Goal: Task Accomplishment & Management: Complete application form

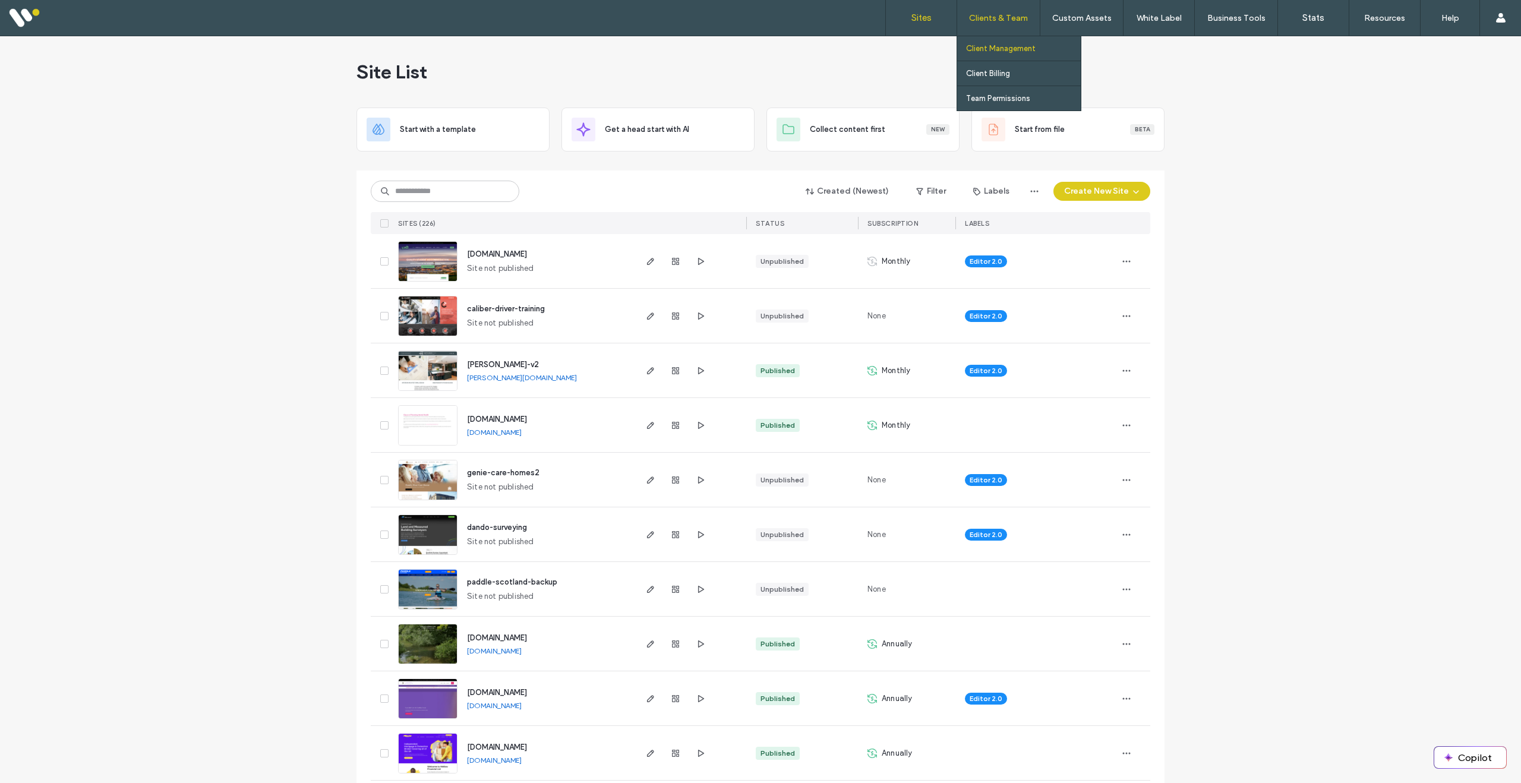
click at [1001, 45] on label "Client Management" at bounding box center [1001, 48] width 70 height 9
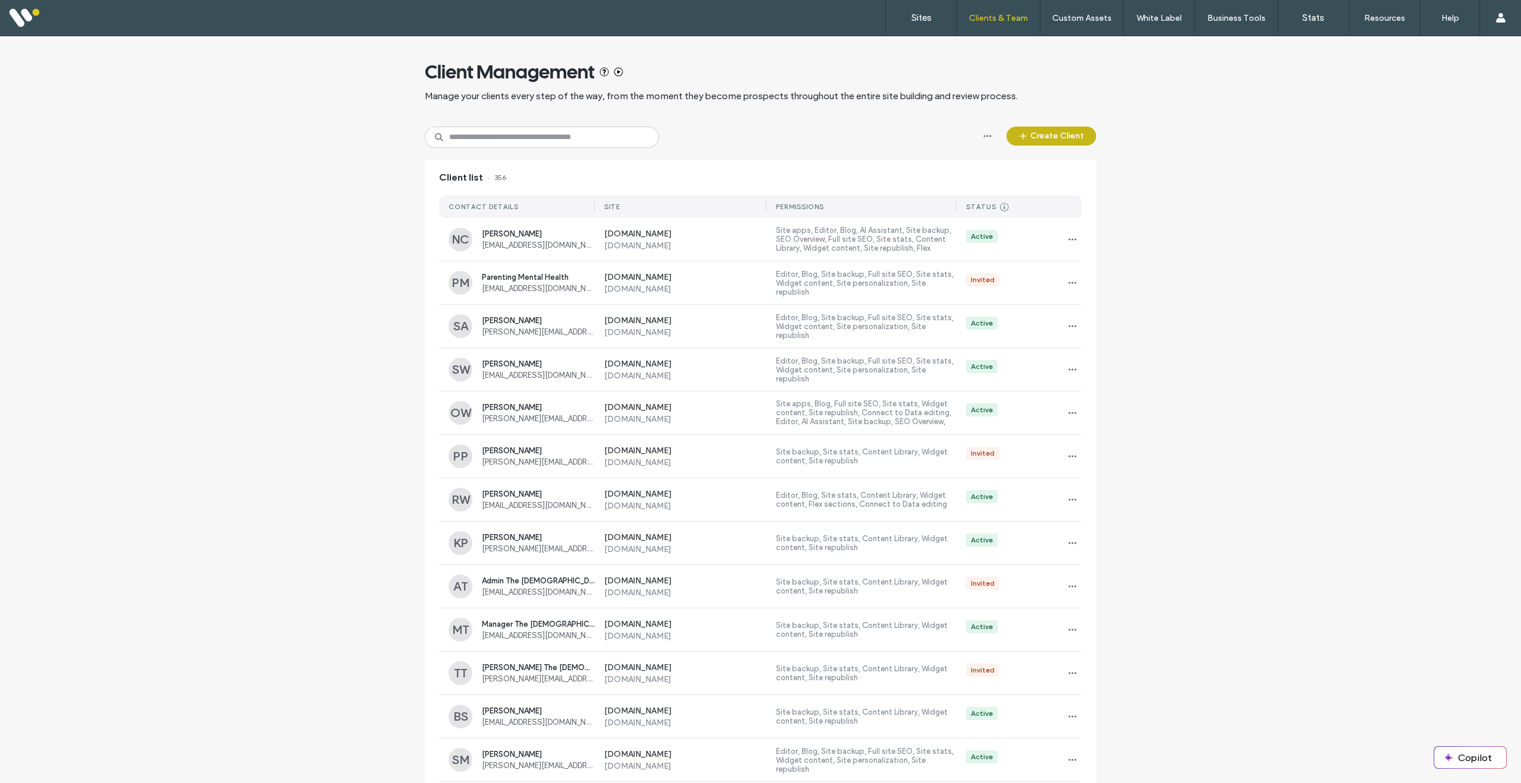
click at [1052, 141] on button "Create Client" at bounding box center [1051, 136] width 90 height 19
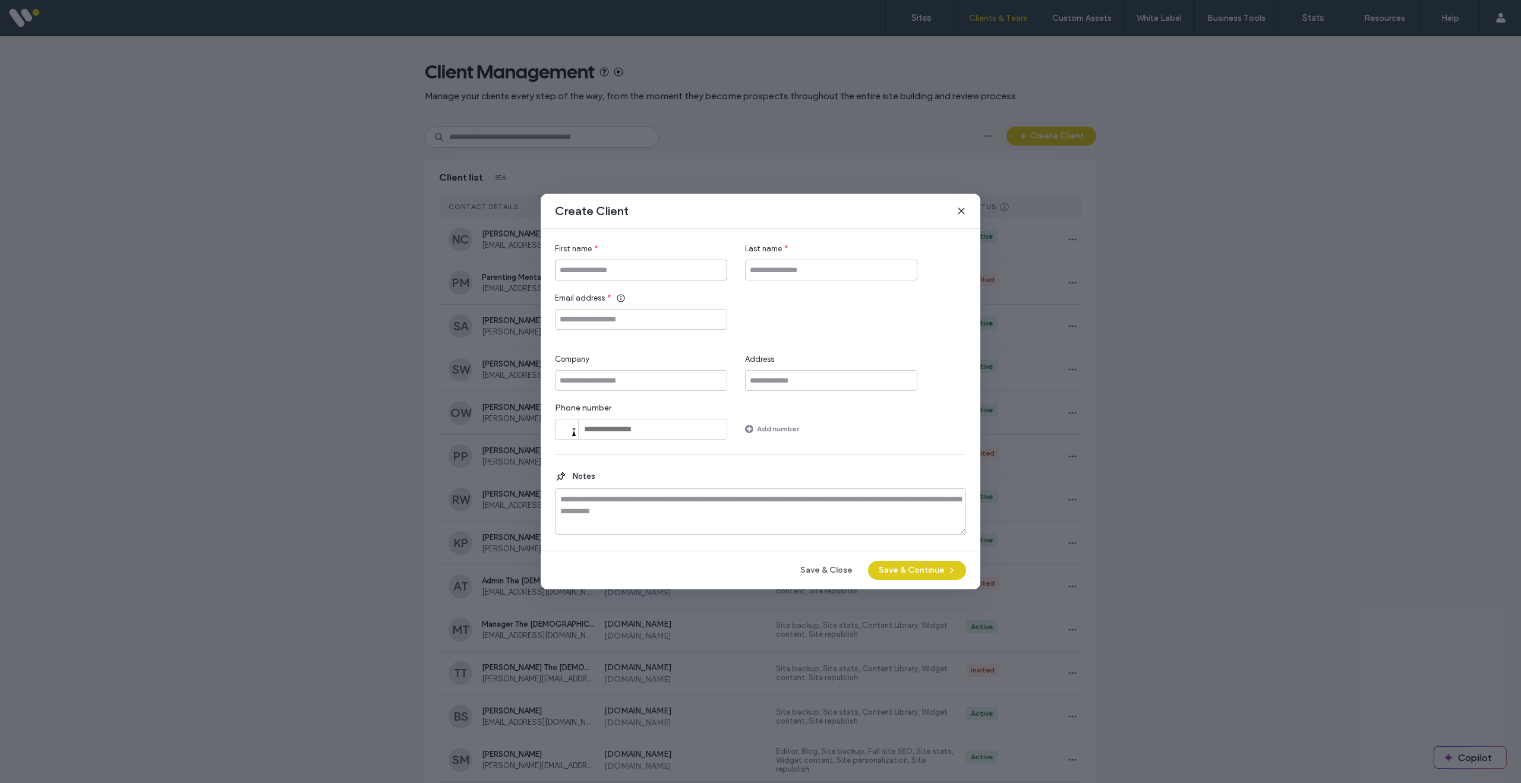
click at [652, 265] on input "First name" at bounding box center [641, 270] width 172 height 21
type input "******"
click at [643, 321] on input "Email address" at bounding box center [641, 319] width 172 height 21
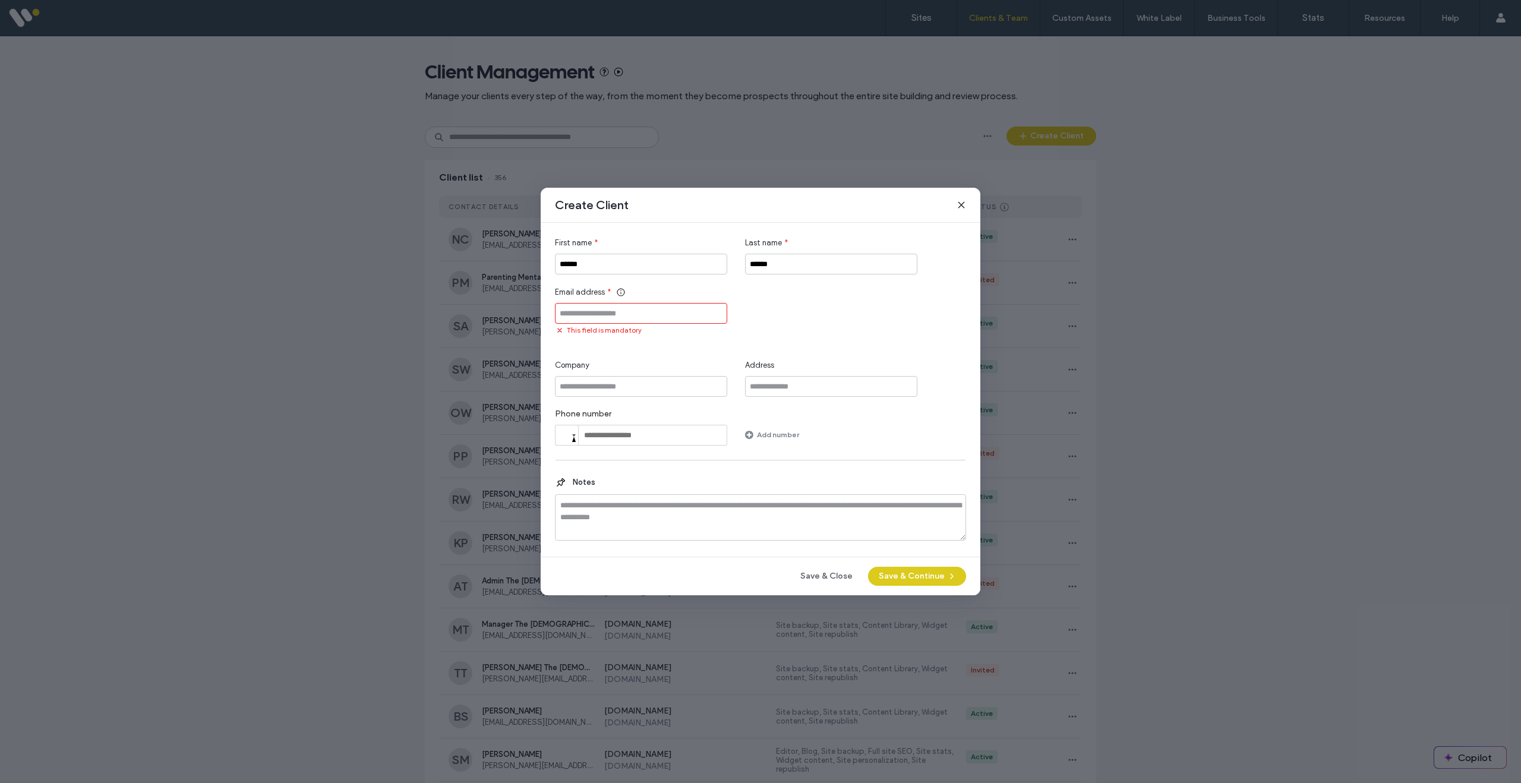
paste input "**********"
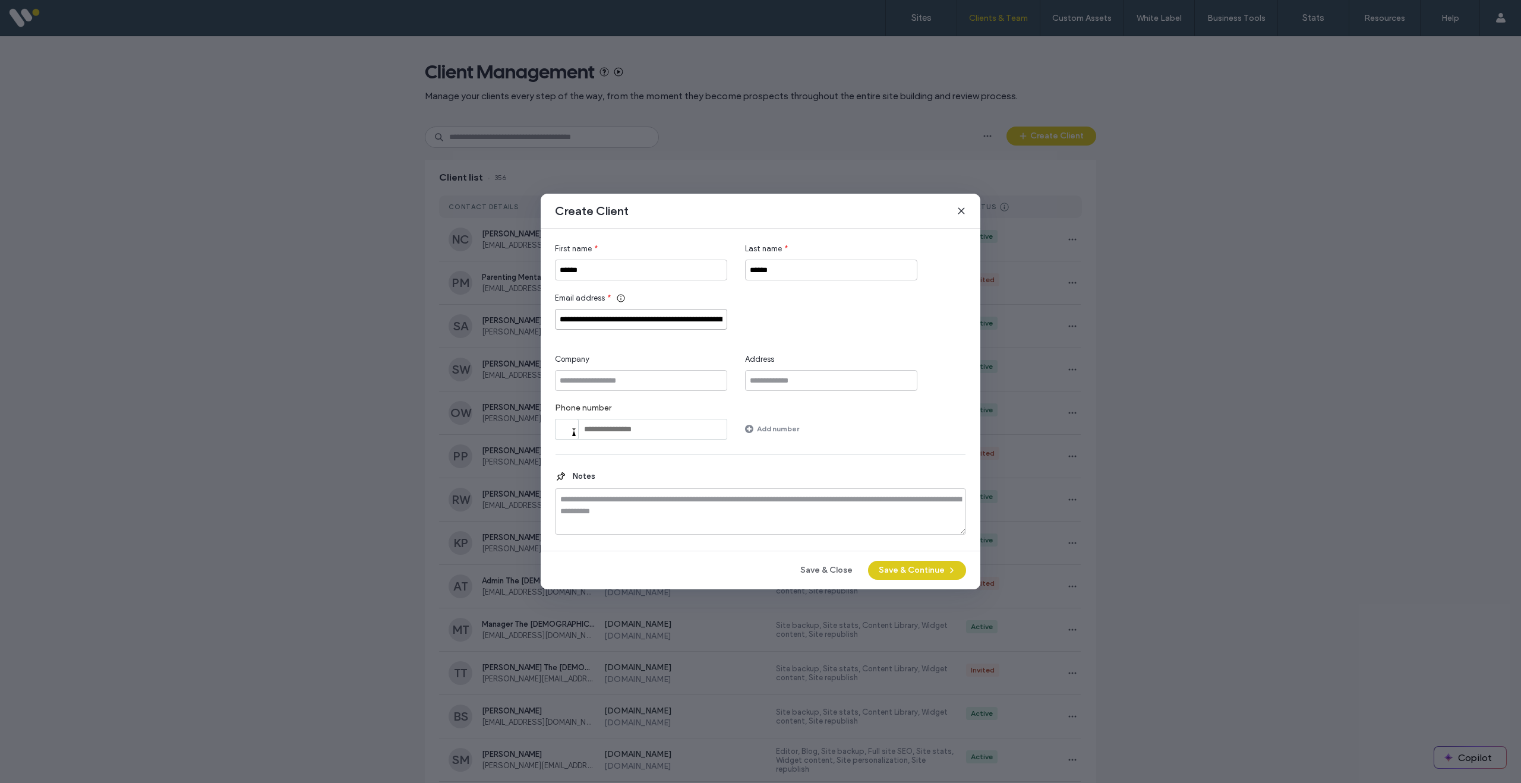
scroll to position [0, 594]
drag, startPoint x: 566, startPoint y: 320, endPoint x: 772, endPoint y: 319, distance: 206.2
click at [772, 319] on div "**********" at bounding box center [760, 310] width 411 height 37
type input "**********"
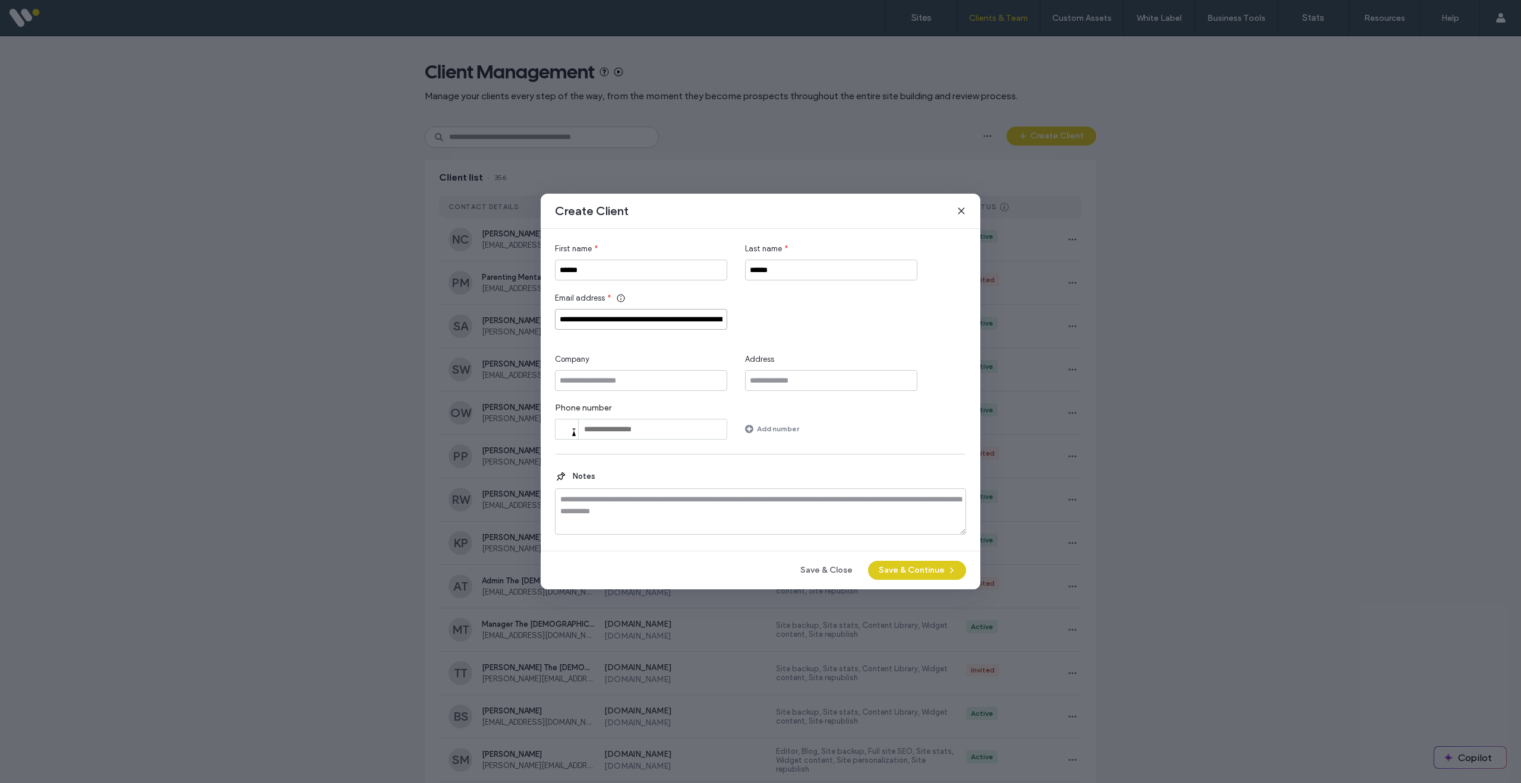
drag, startPoint x: 723, startPoint y: 319, endPoint x: 470, endPoint y: 313, distance: 253.2
click at [470, 313] on div "**********" at bounding box center [760, 391] width 1521 height 783
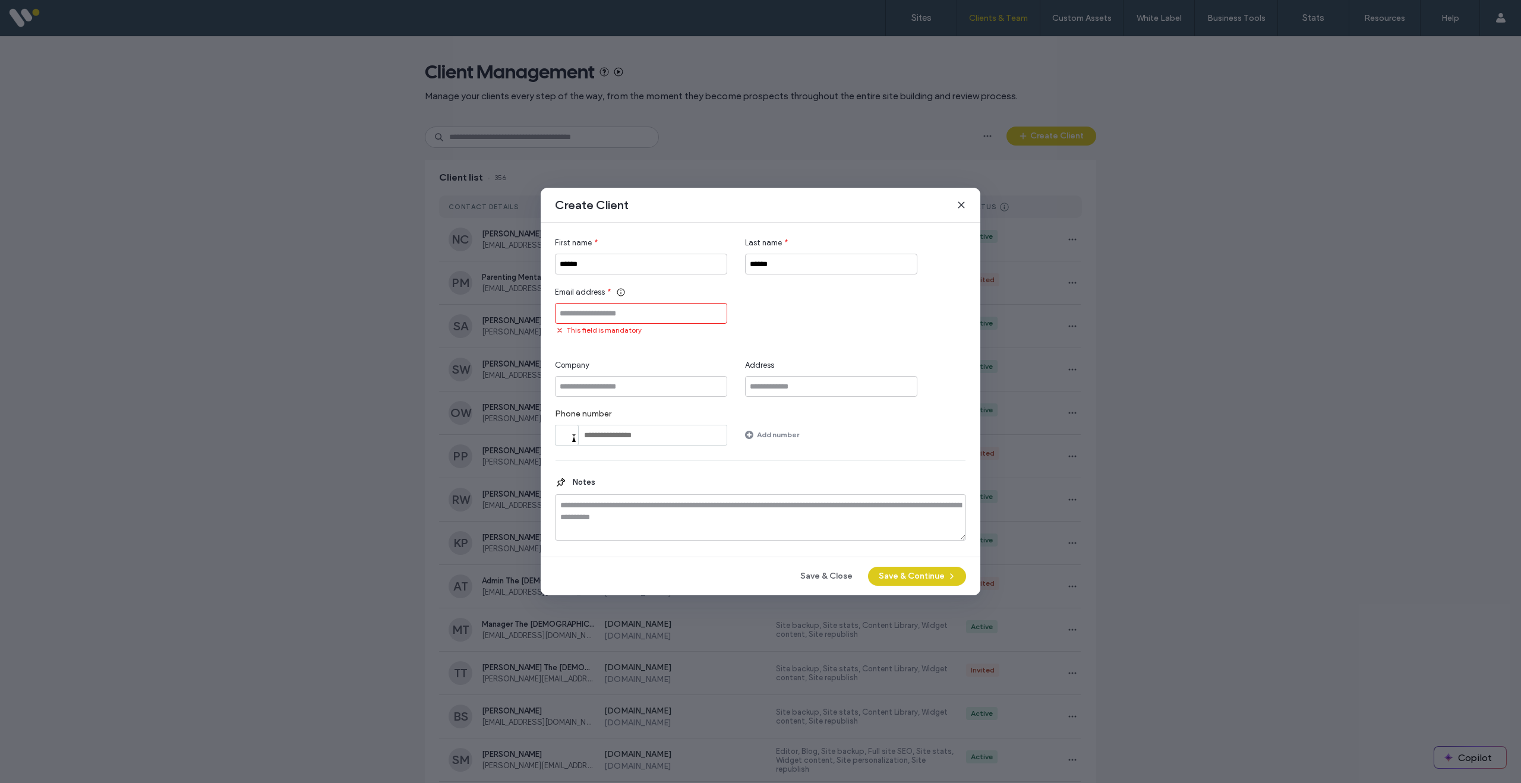
paste input "**********"
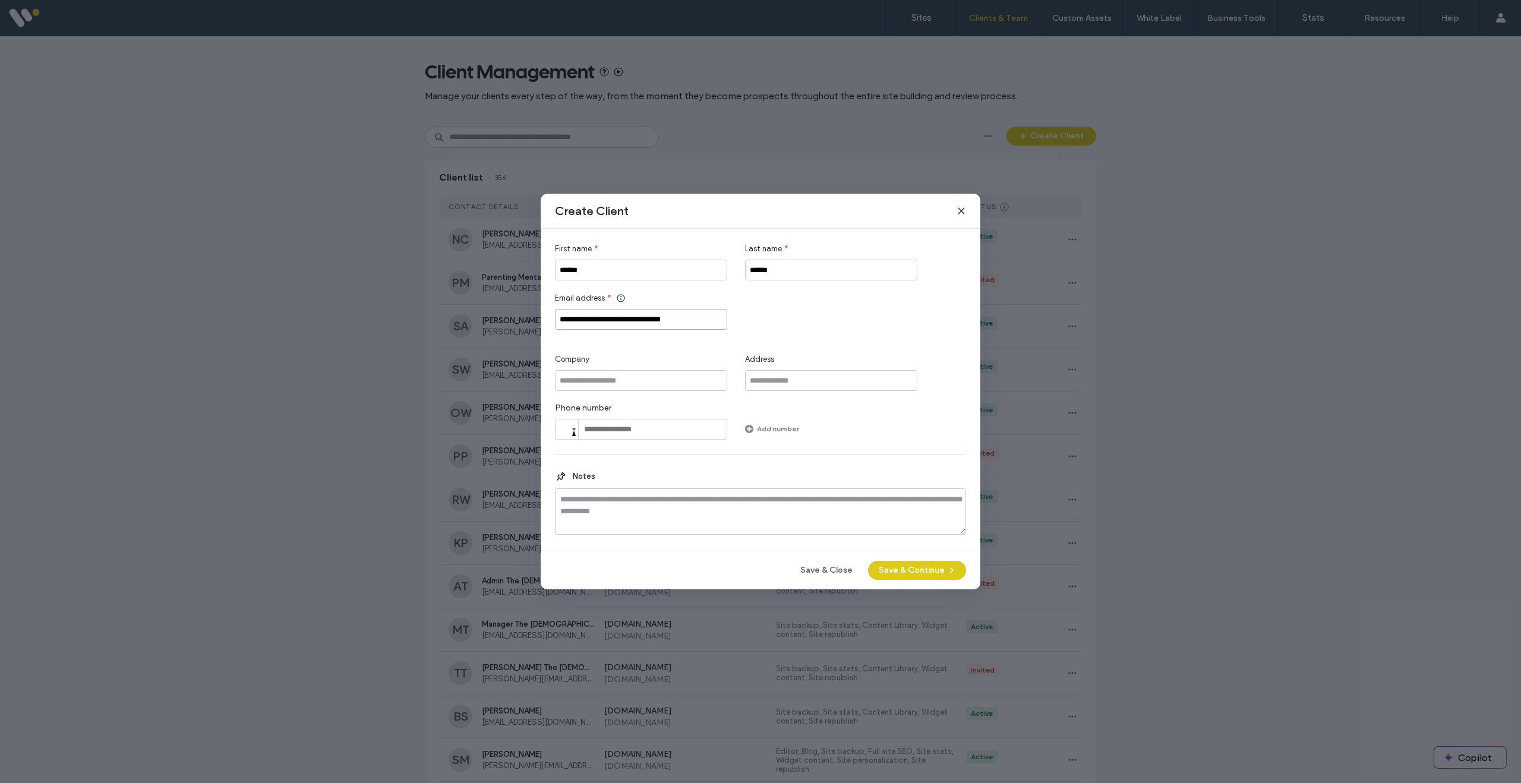
type input "**********"
click at [601, 382] on input "Company" at bounding box center [641, 380] width 172 height 21
type input "**********"
click at [911, 570] on button "Save & Continue" at bounding box center [917, 570] width 98 height 19
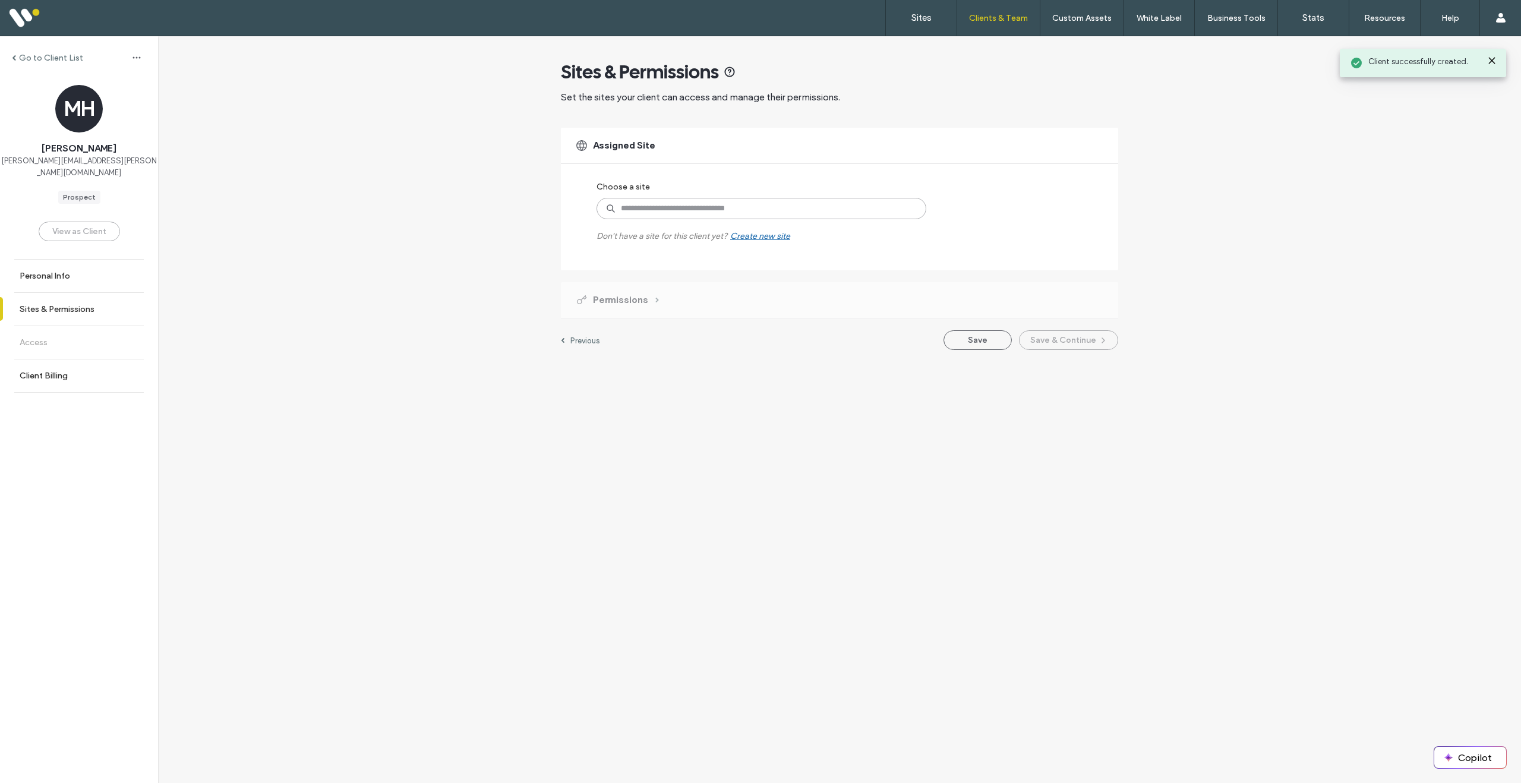
click at [715, 202] on input at bounding box center [762, 208] width 330 height 21
type input "*****"
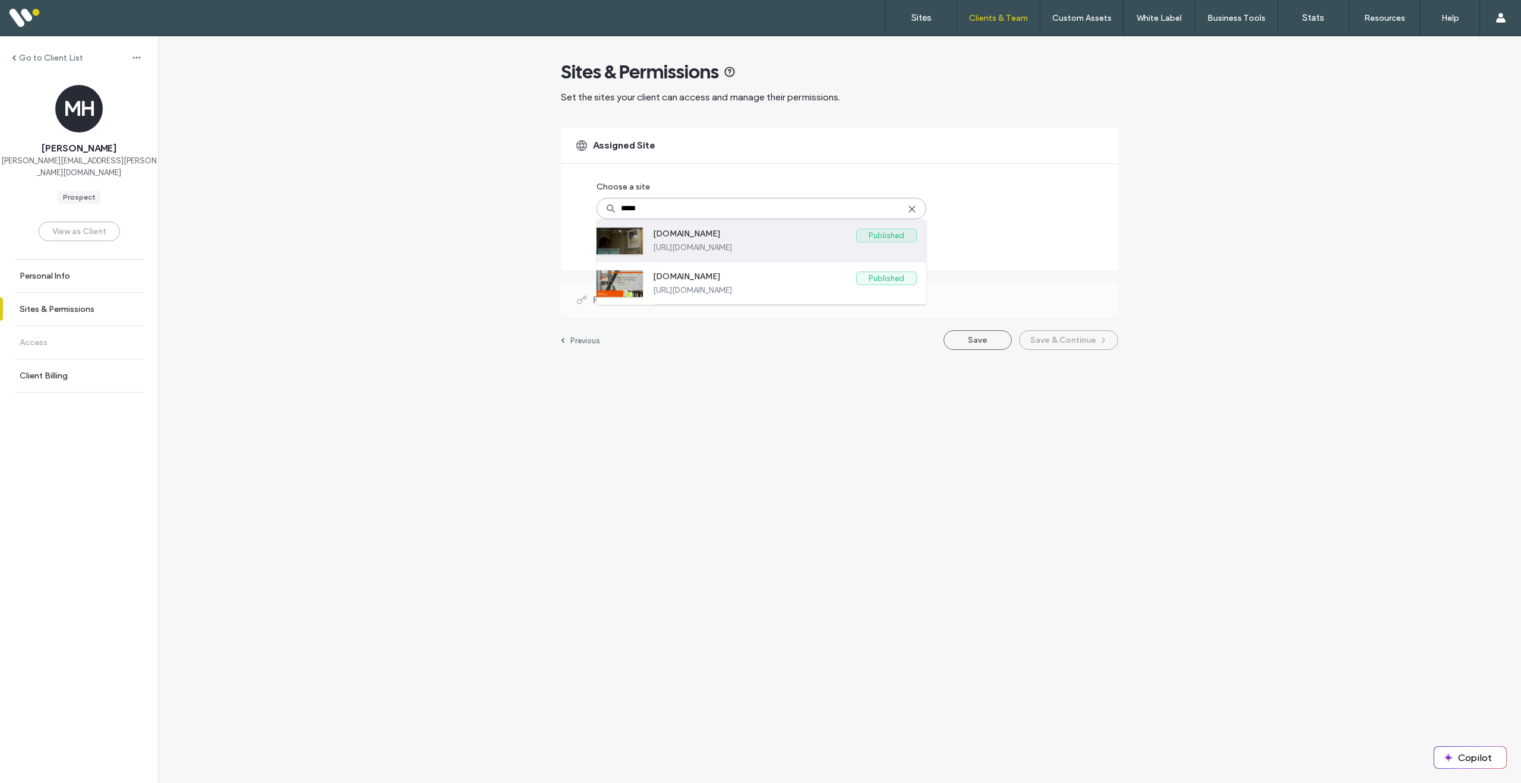
click at [742, 233] on label "[DOMAIN_NAME]" at bounding box center [754, 236] width 203 height 14
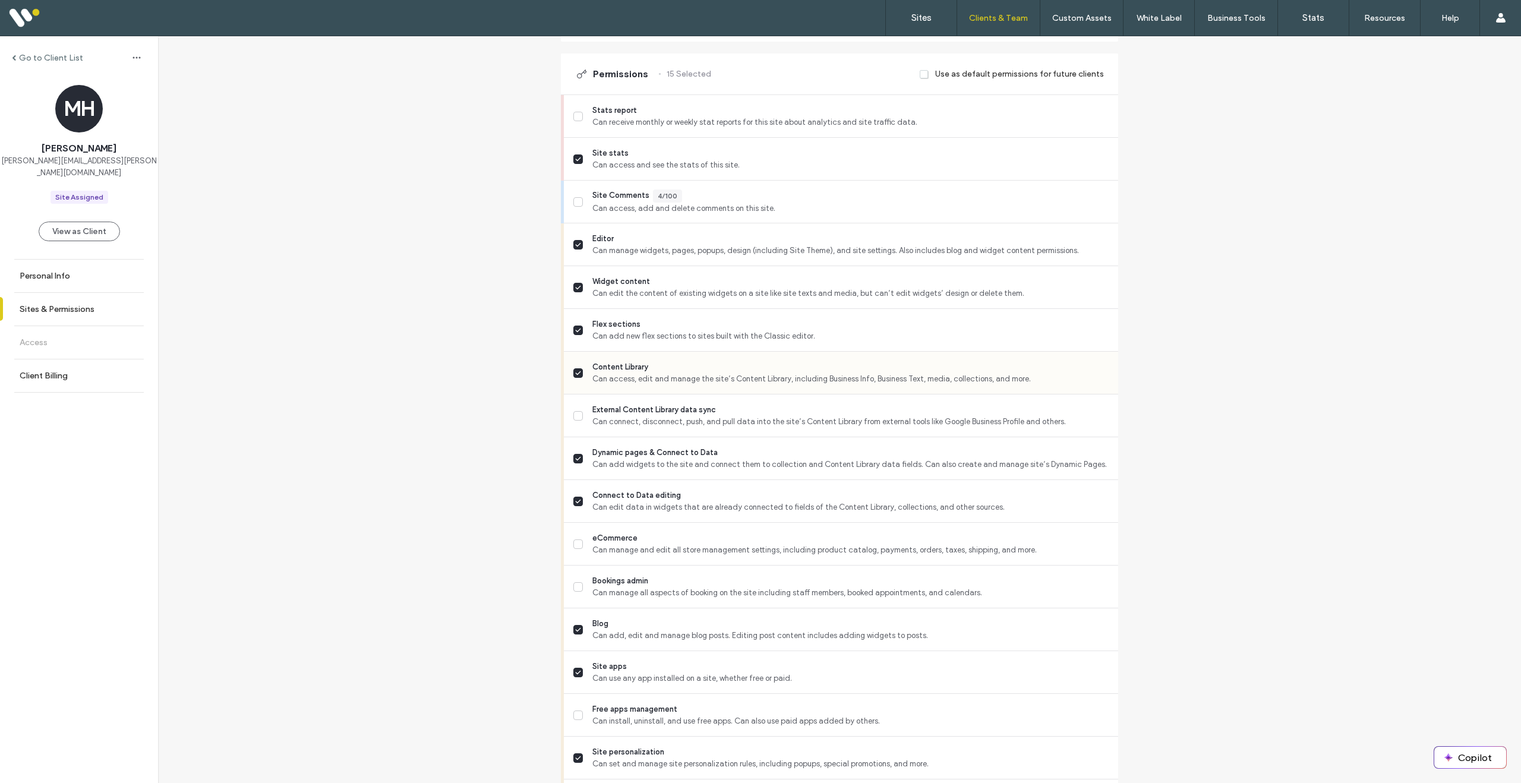
scroll to position [275, 0]
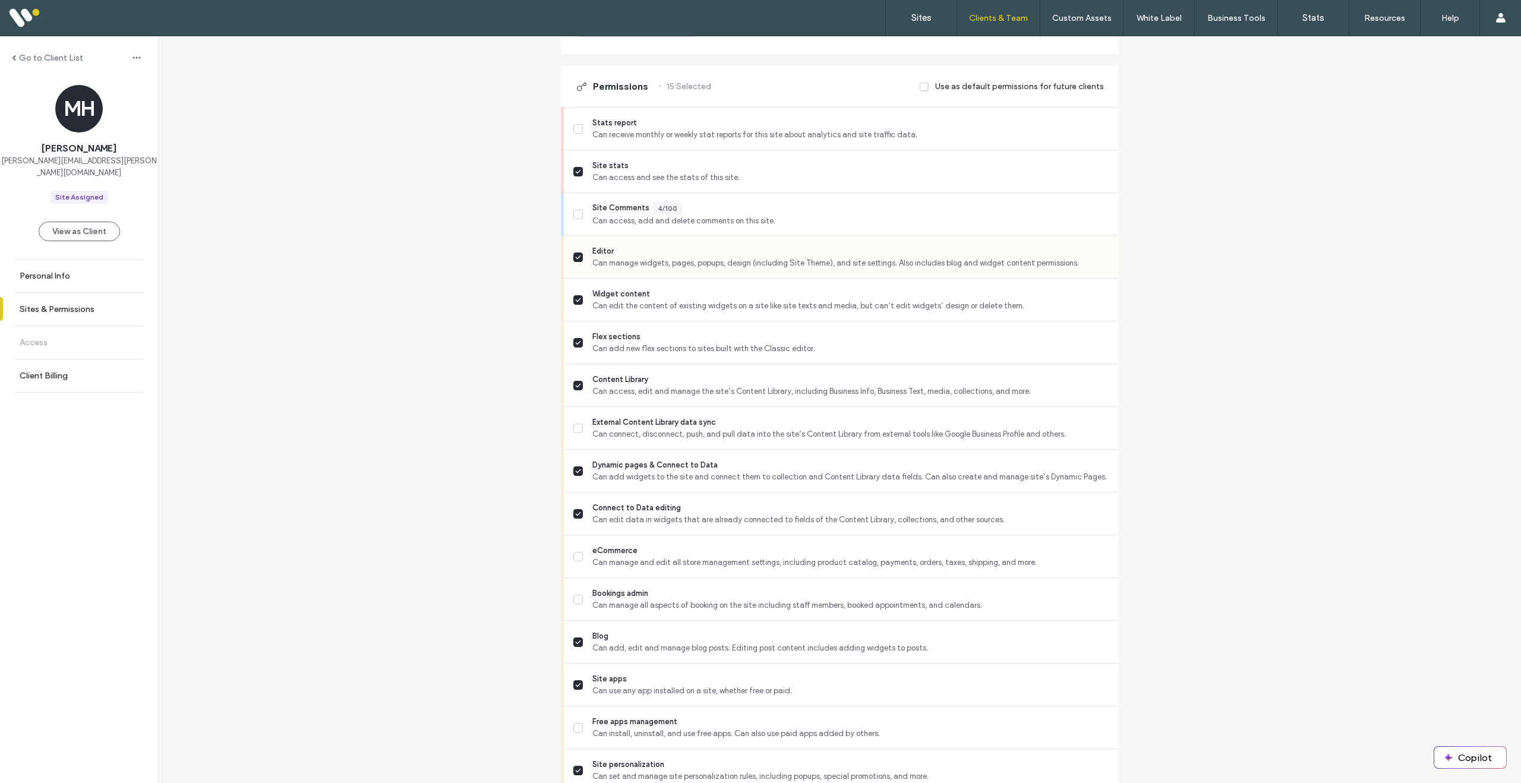
click at [596, 260] on span "Can manage widgets, pages, popups, design (including Site Theme), and site sett…" at bounding box center [850, 263] width 516 height 12
click at [639, 299] on span "Widget content" at bounding box center [850, 294] width 516 height 12
click at [624, 175] on span "Can access and see the stats of this site." at bounding box center [850, 178] width 516 height 12
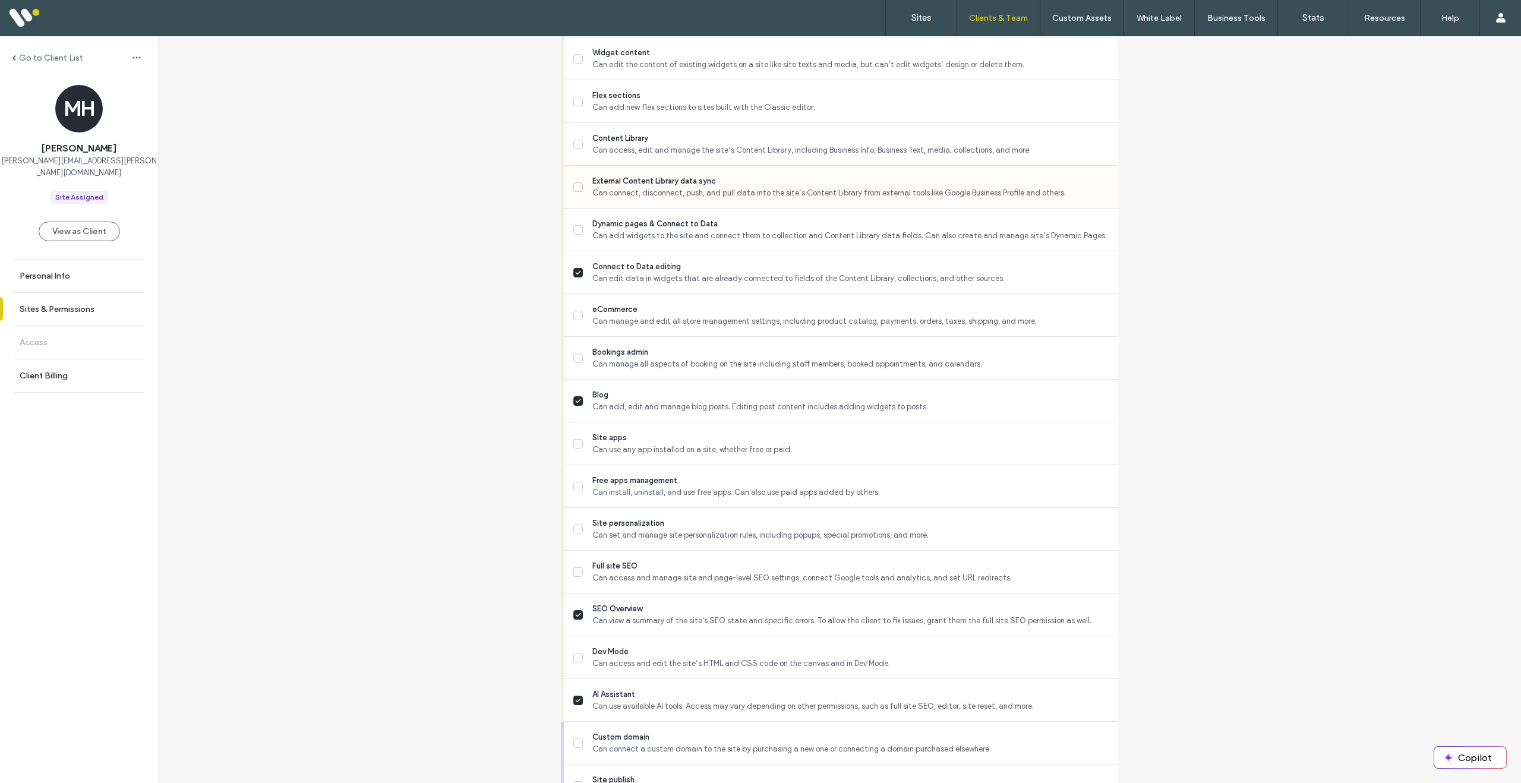
scroll to position [524, 0]
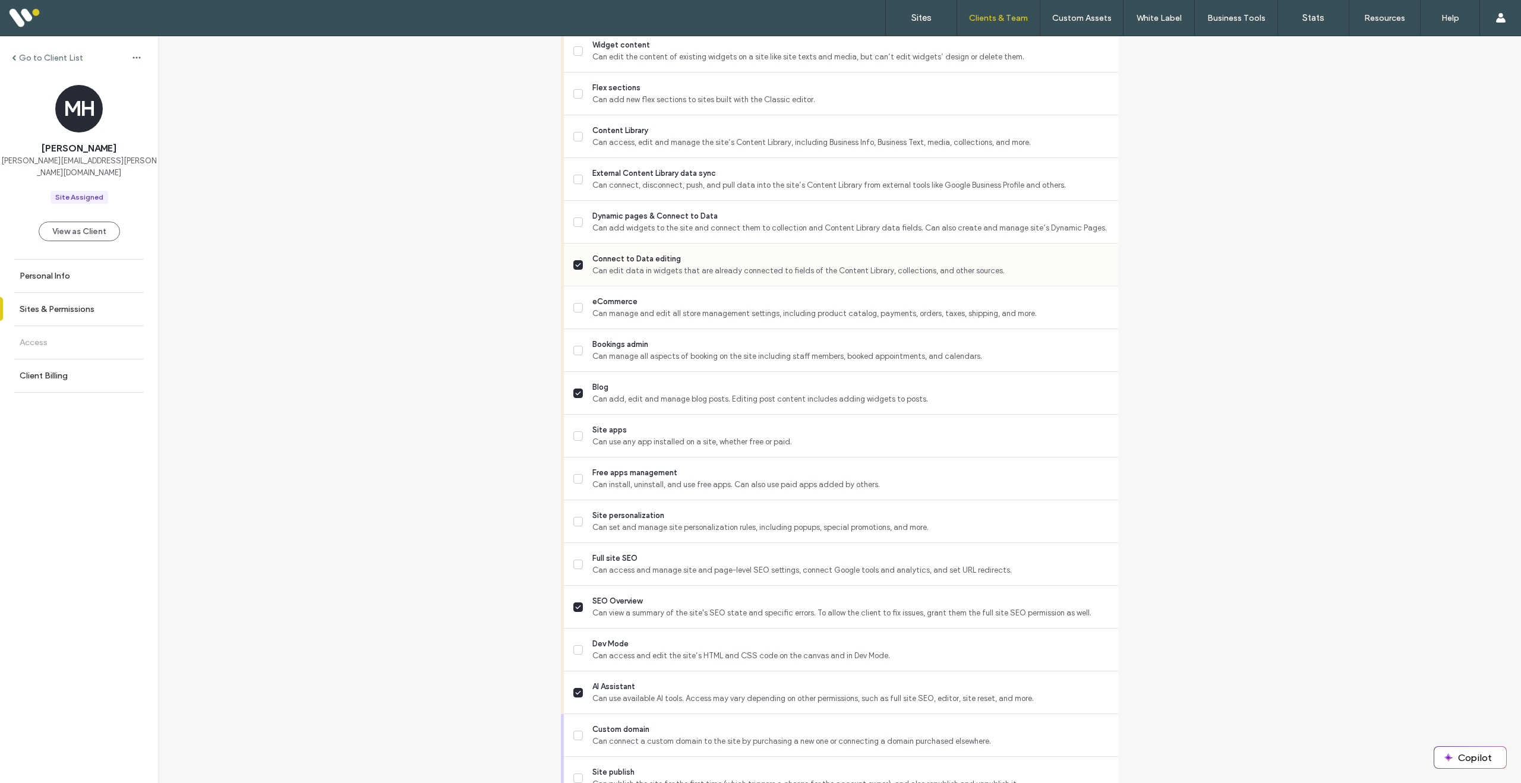
click at [659, 257] on span "Connect to Data editing" at bounding box center [850, 259] width 516 height 12
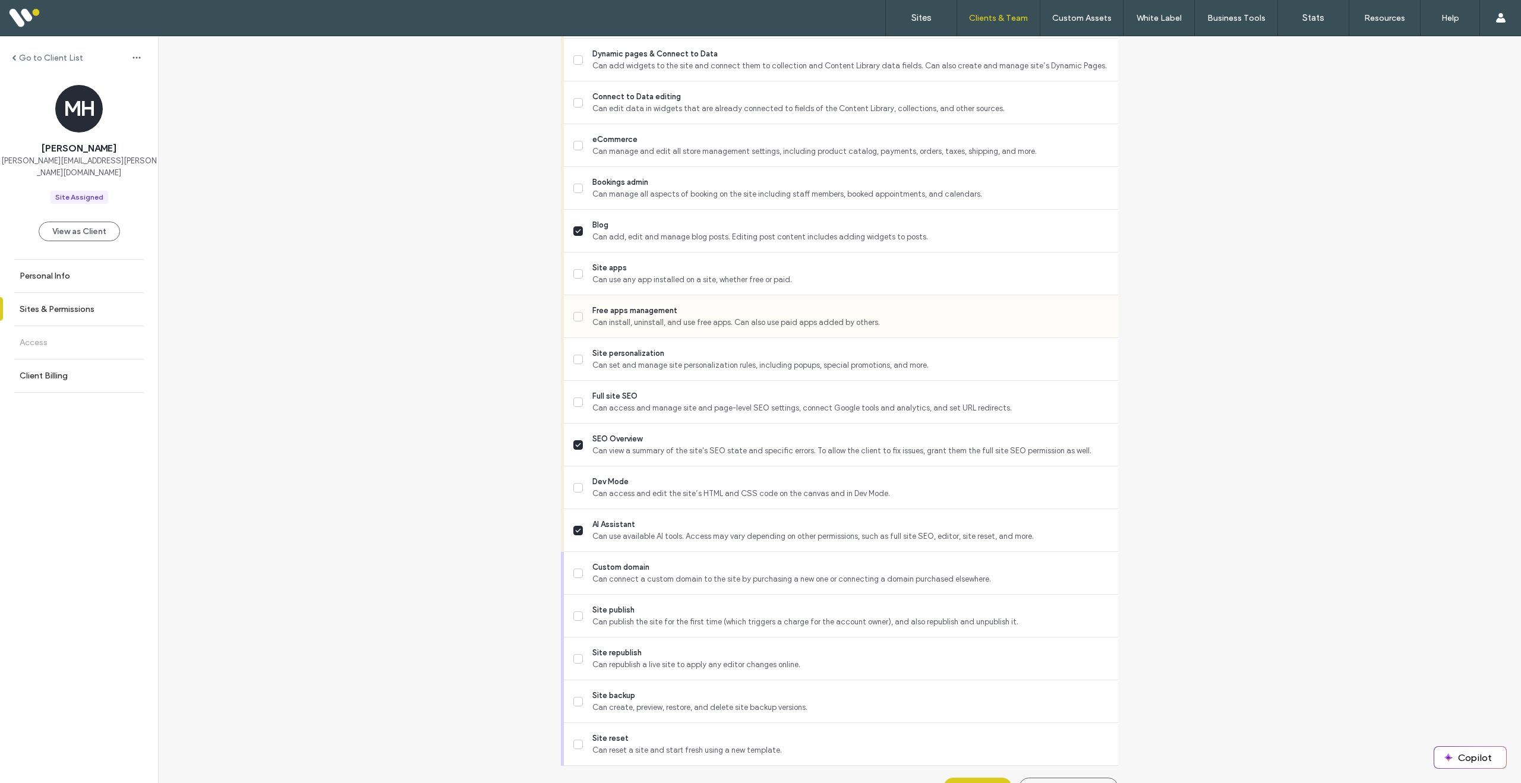
scroll to position [712, 0]
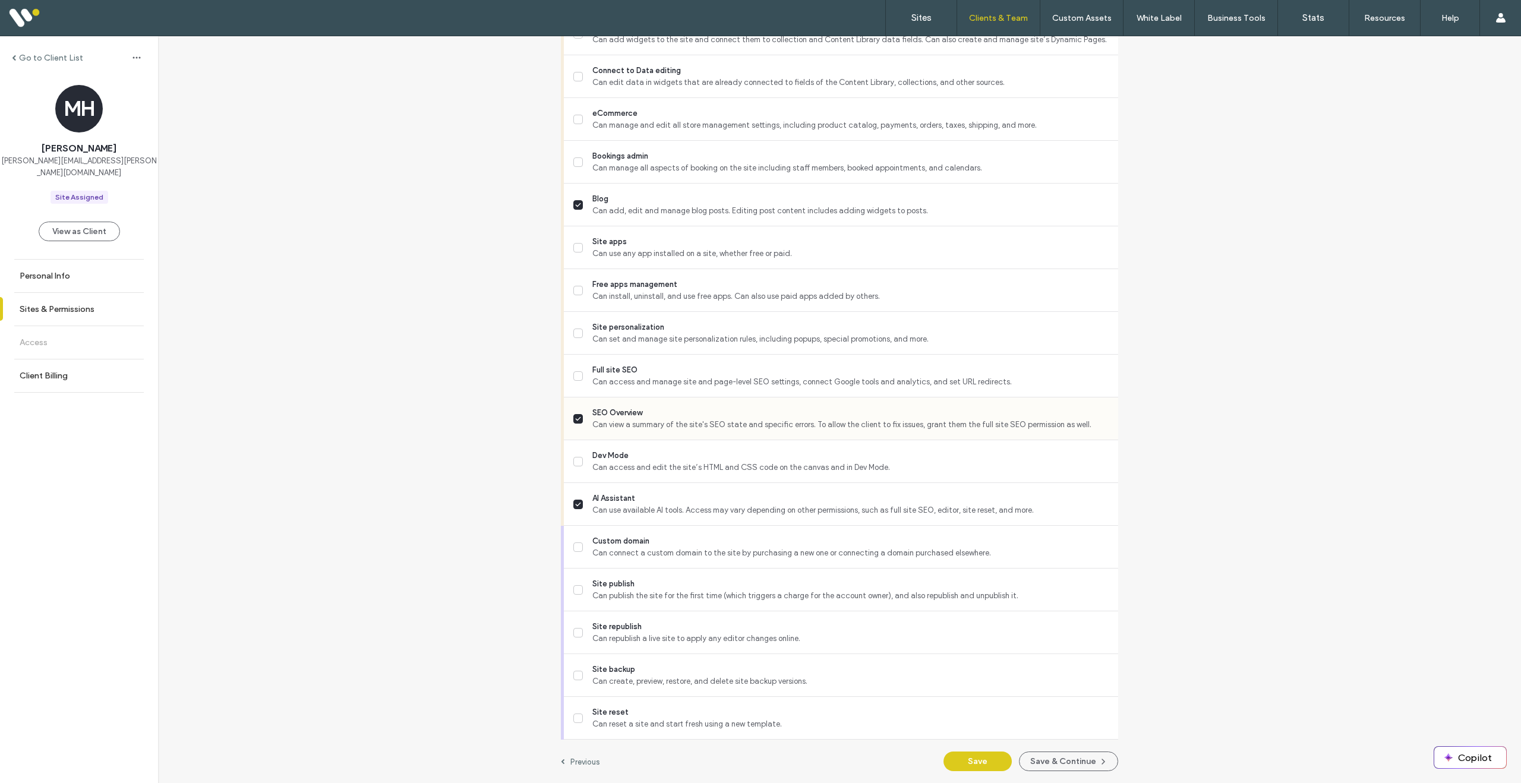
click at [658, 424] on span "Can view a summary of the site's SEO state and specific errors. To allow the cl…" at bounding box center [850, 425] width 516 height 12
click at [655, 500] on span "AI Assistant" at bounding box center [850, 499] width 516 height 12
drag, startPoint x: 655, startPoint y: 500, endPoint x: 663, endPoint y: 502, distance: 7.9
click at [656, 500] on span "AI Assistant" at bounding box center [850, 499] width 516 height 12
click at [1052, 757] on button "Save & Continue" at bounding box center [1068, 762] width 99 height 20
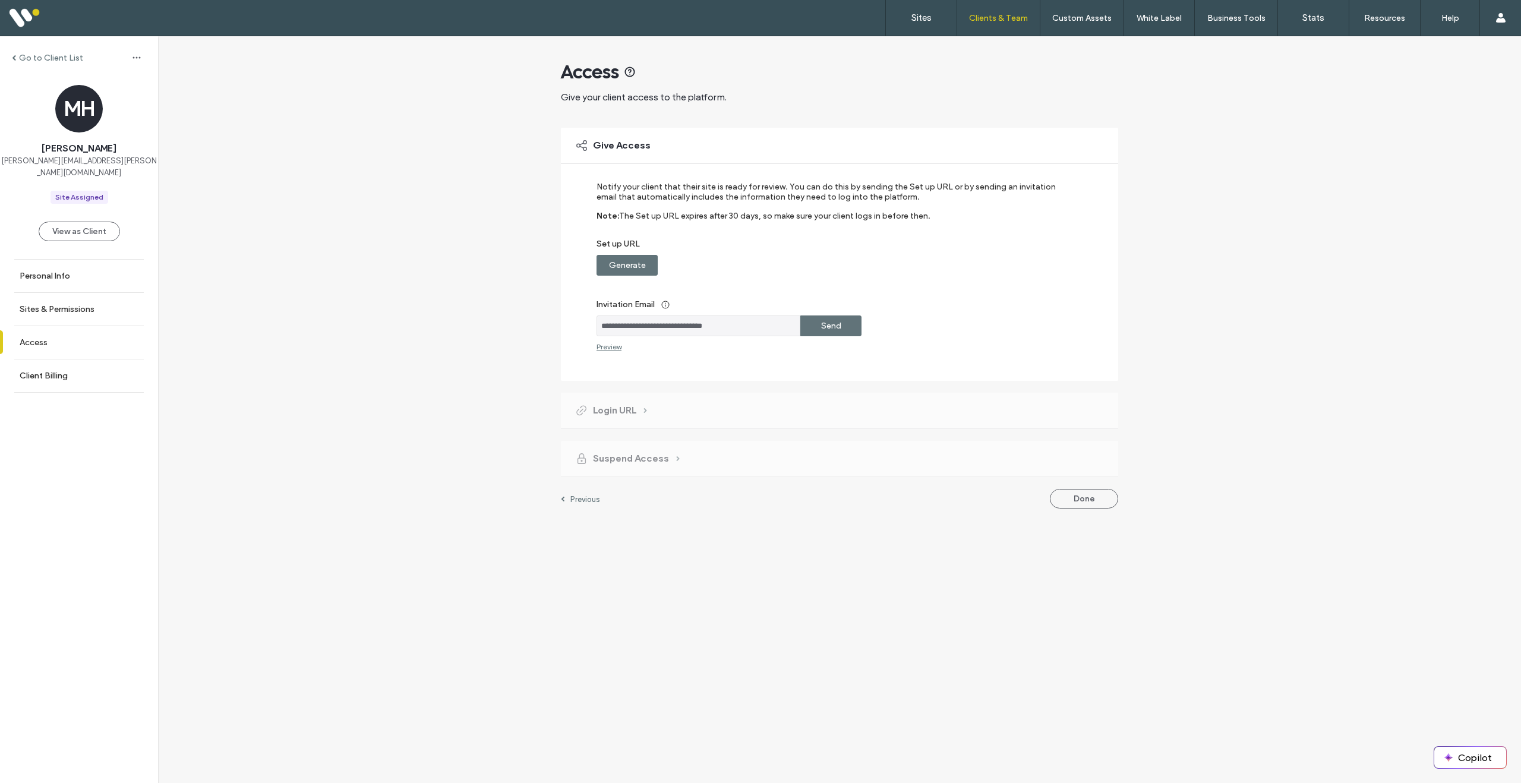
click at [838, 326] on label "Send" at bounding box center [831, 326] width 20 height 22
click at [68, 304] on label "Sites & Permissions" at bounding box center [57, 309] width 75 height 10
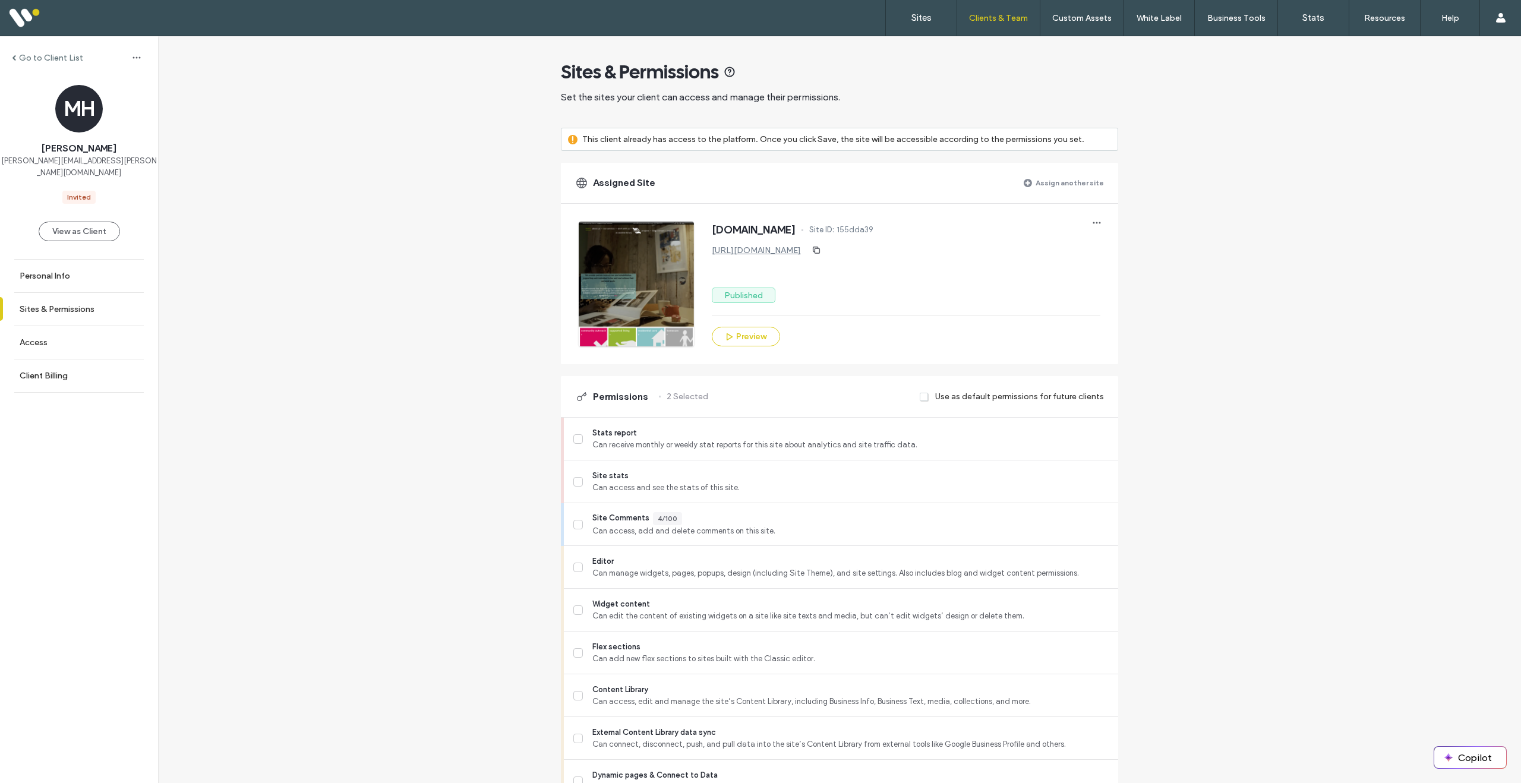
click at [1069, 184] on label "Assign another site" at bounding box center [1070, 182] width 68 height 21
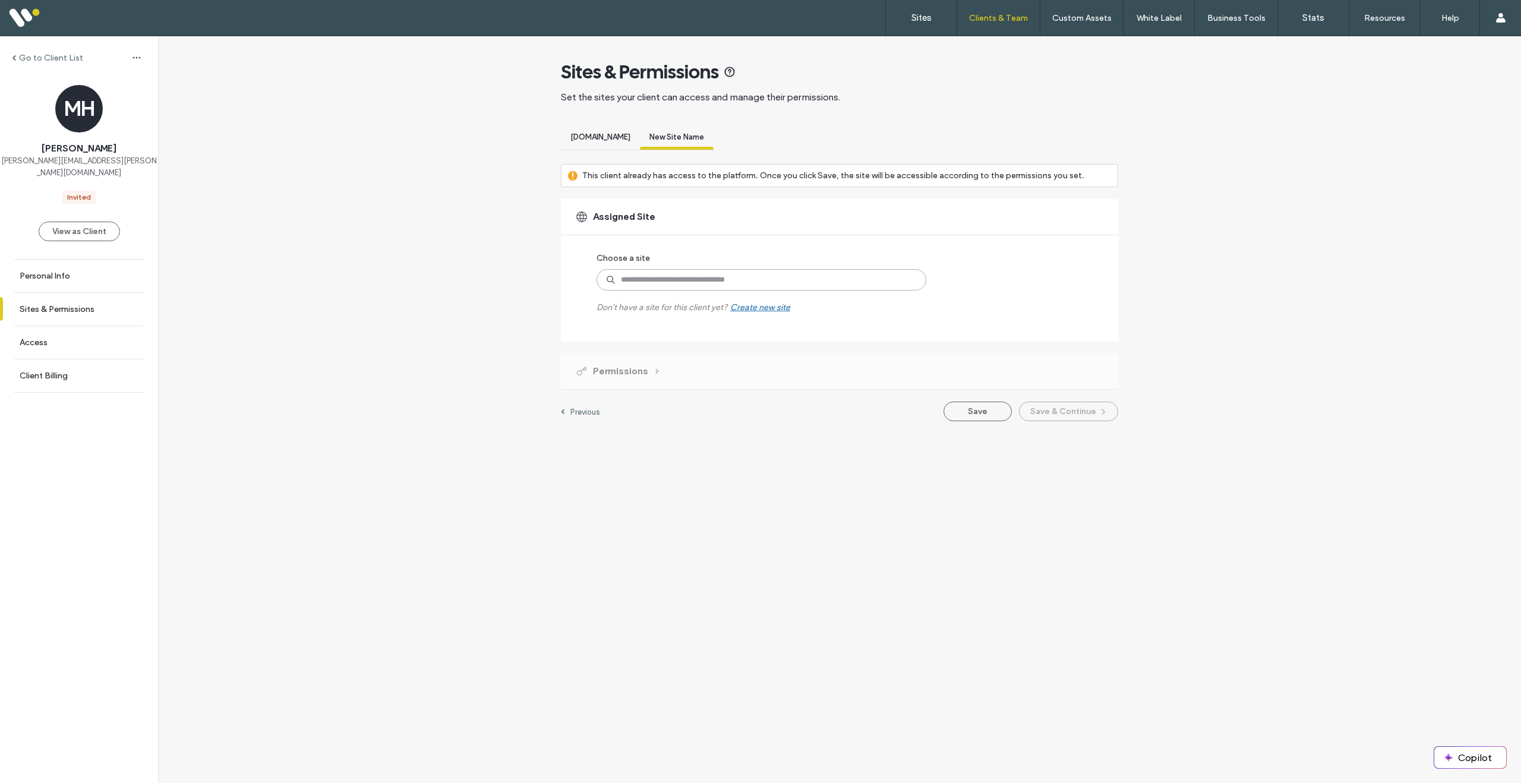
click at [793, 286] on input at bounding box center [762, 279] width 330 height 21
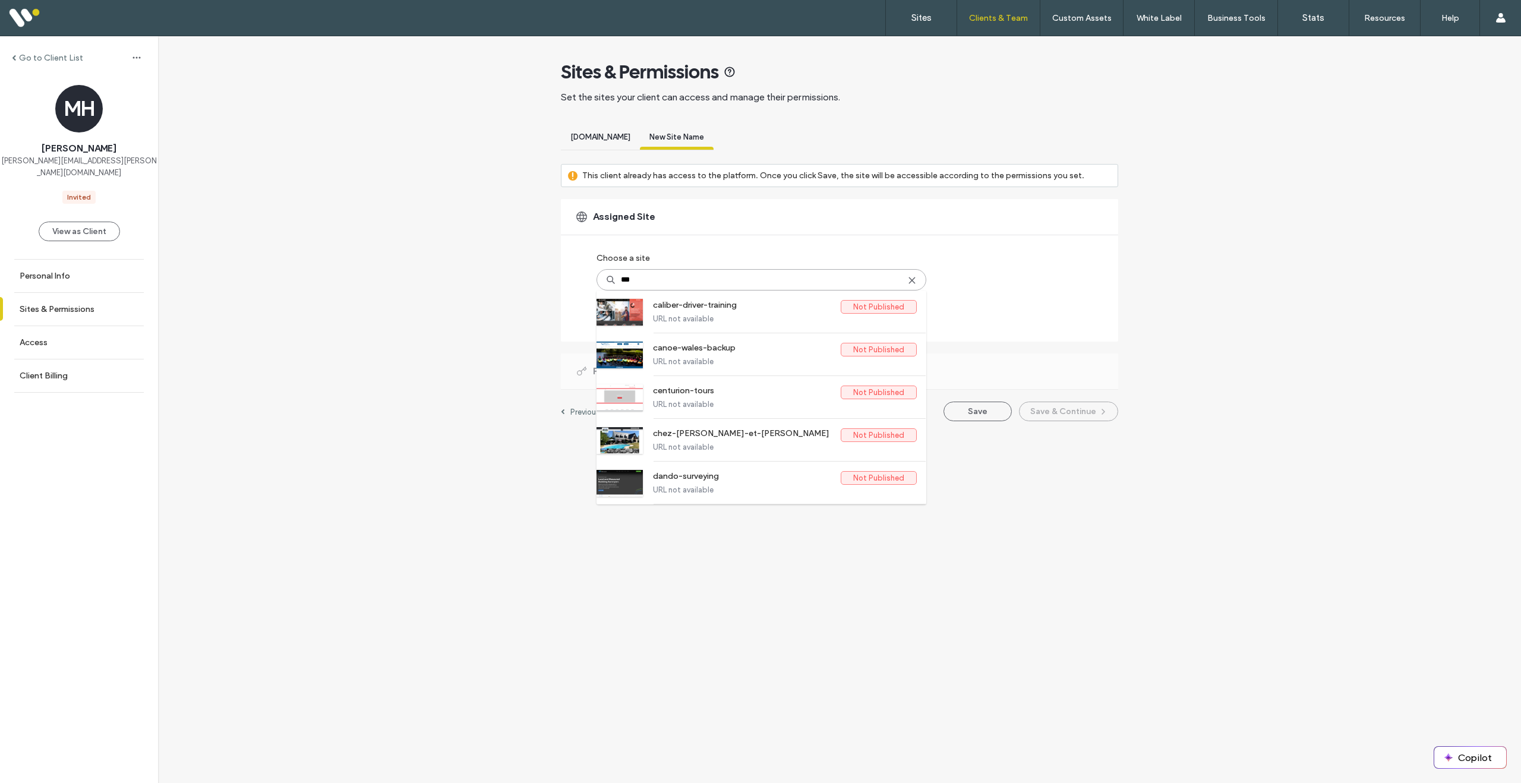
type input "****"
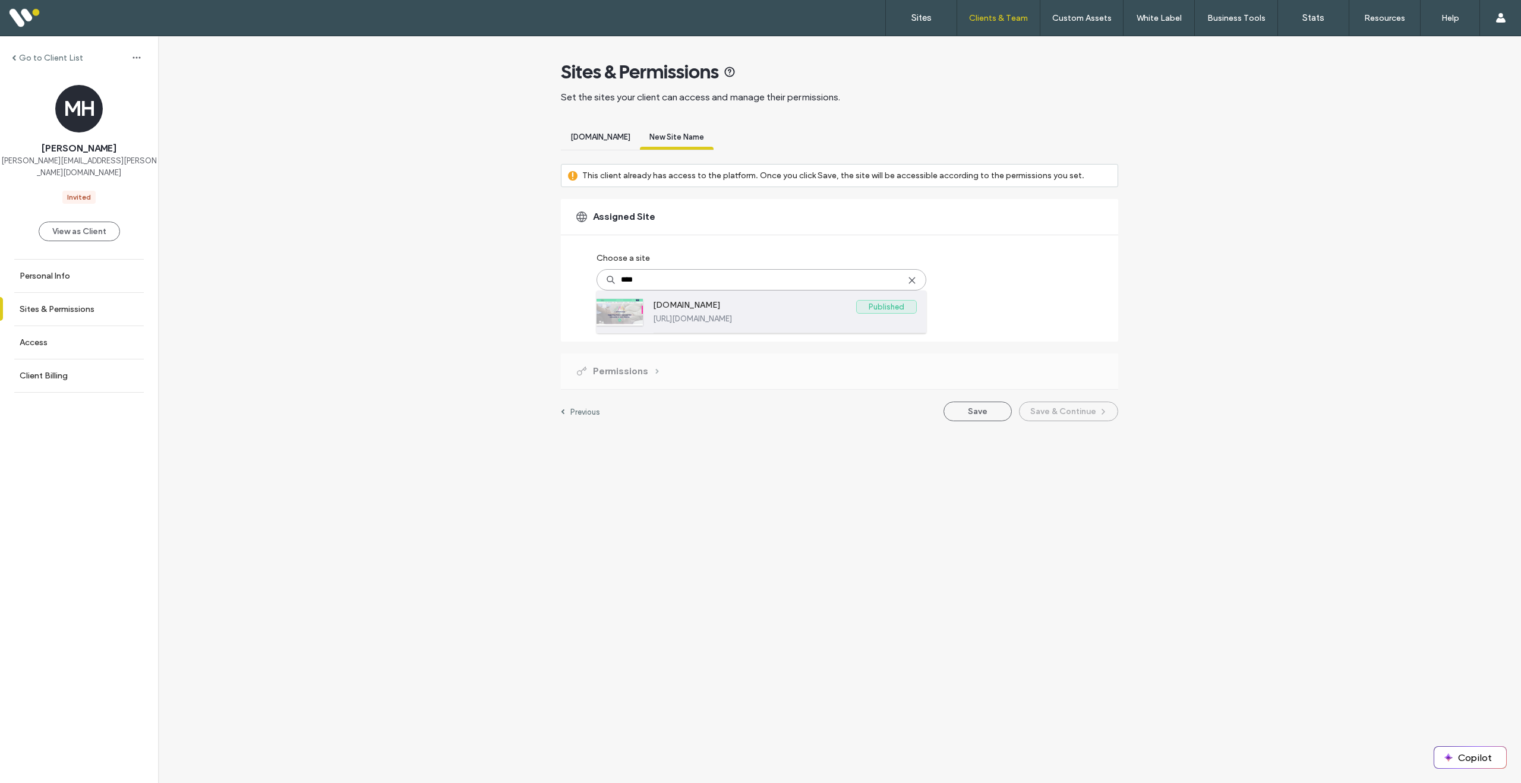
click at [795, 332] on div "[DOMAIN_NAME] Published [URL][DOMAIN_NAME]" at bounding box center [785, 312] width 264 height 42
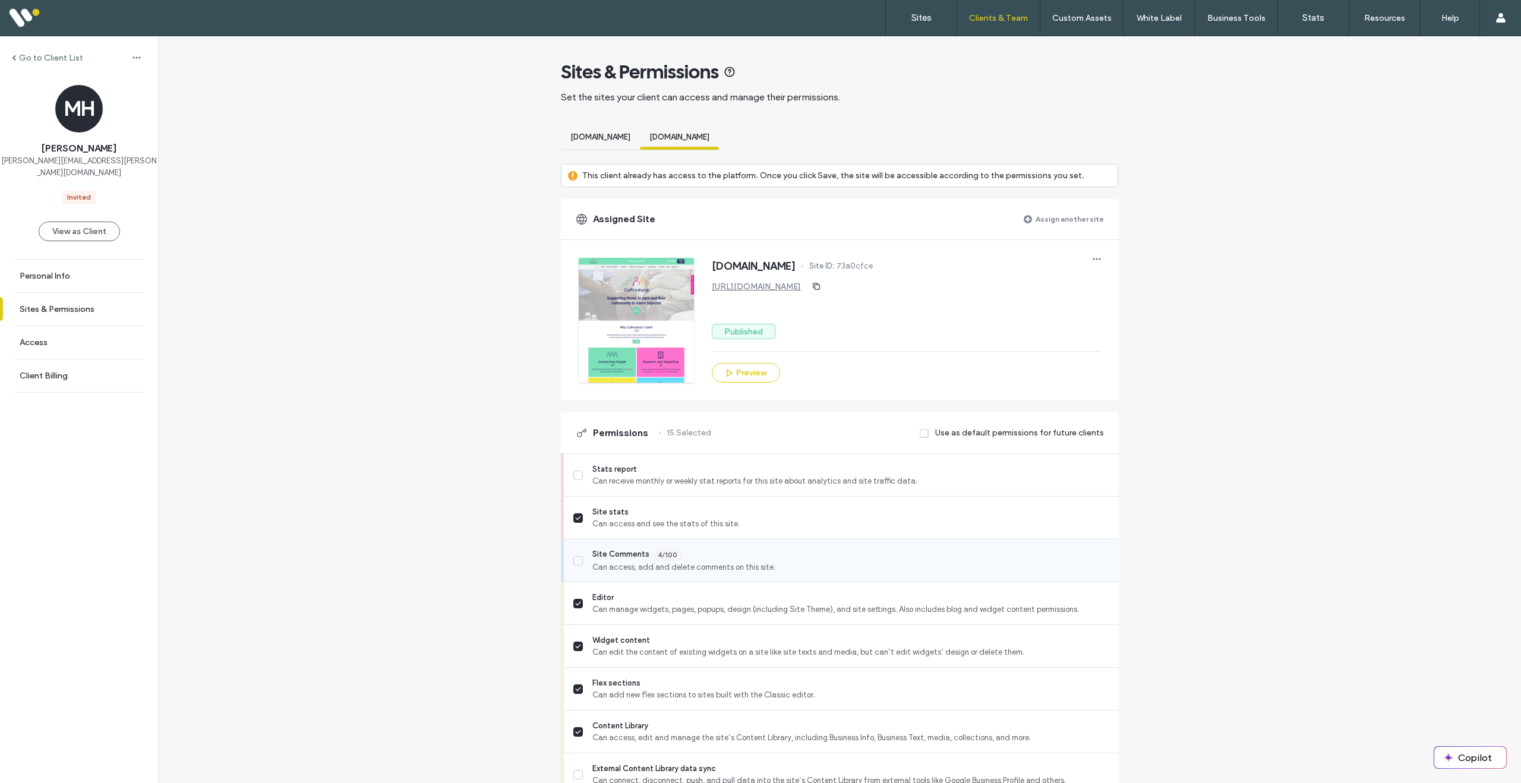
drag, startPoint x: 666, startPoint y: 525, endPoint x: 664, endPoint y: 558, distance: 32.8
click at [666, 525] on span "Can access and see the stats of this site." at bounding box center [850, 524] width 516 height 12
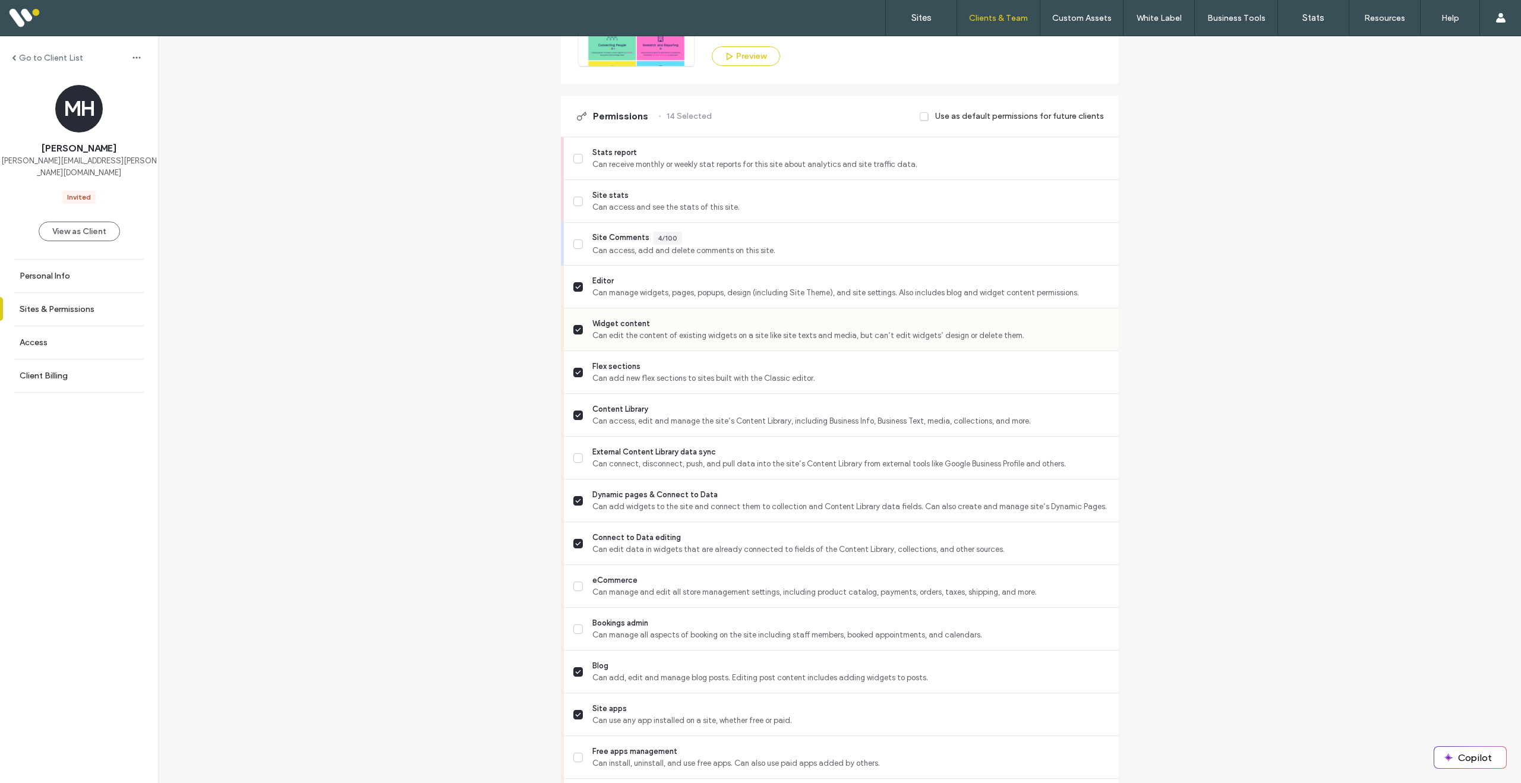
scroll to position [329, 0]
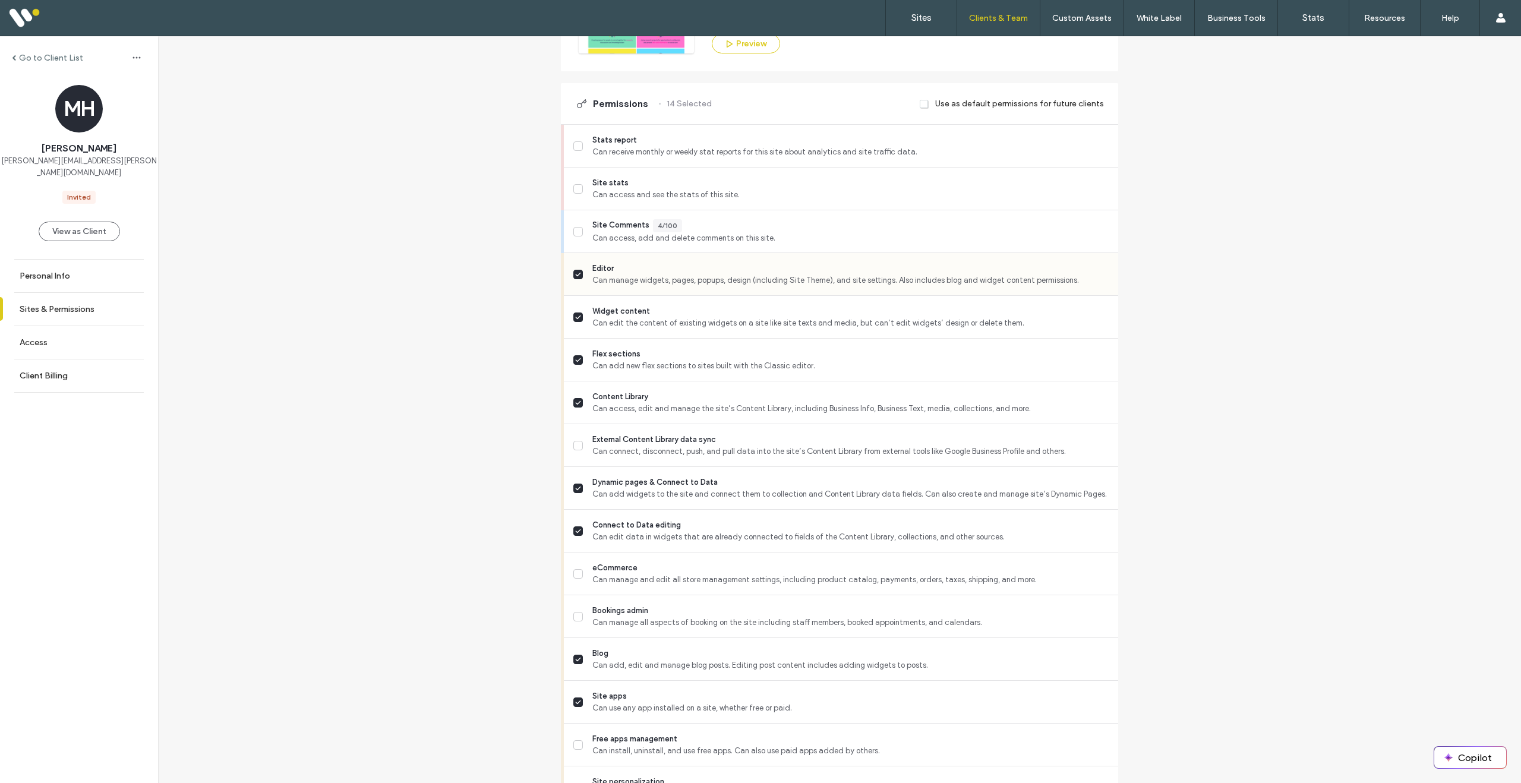
click at [633, 294] on div "Editor Can manage widgets, pages, popups, design (including Site Theme), and si…" at bounding box center [845, 274] width 545 height 42
click at [631, 311] on span "Widget content" at bounding box center [850, 311] width 516 height 12
drag, startPoint x: 627, startPoint y: 531, endPoint x: 687, endPoint y: 575, distance: 74.4
click at [628, 531] on span "Connect to Data editing" at bounding box center [850, 525] width 516 height 12
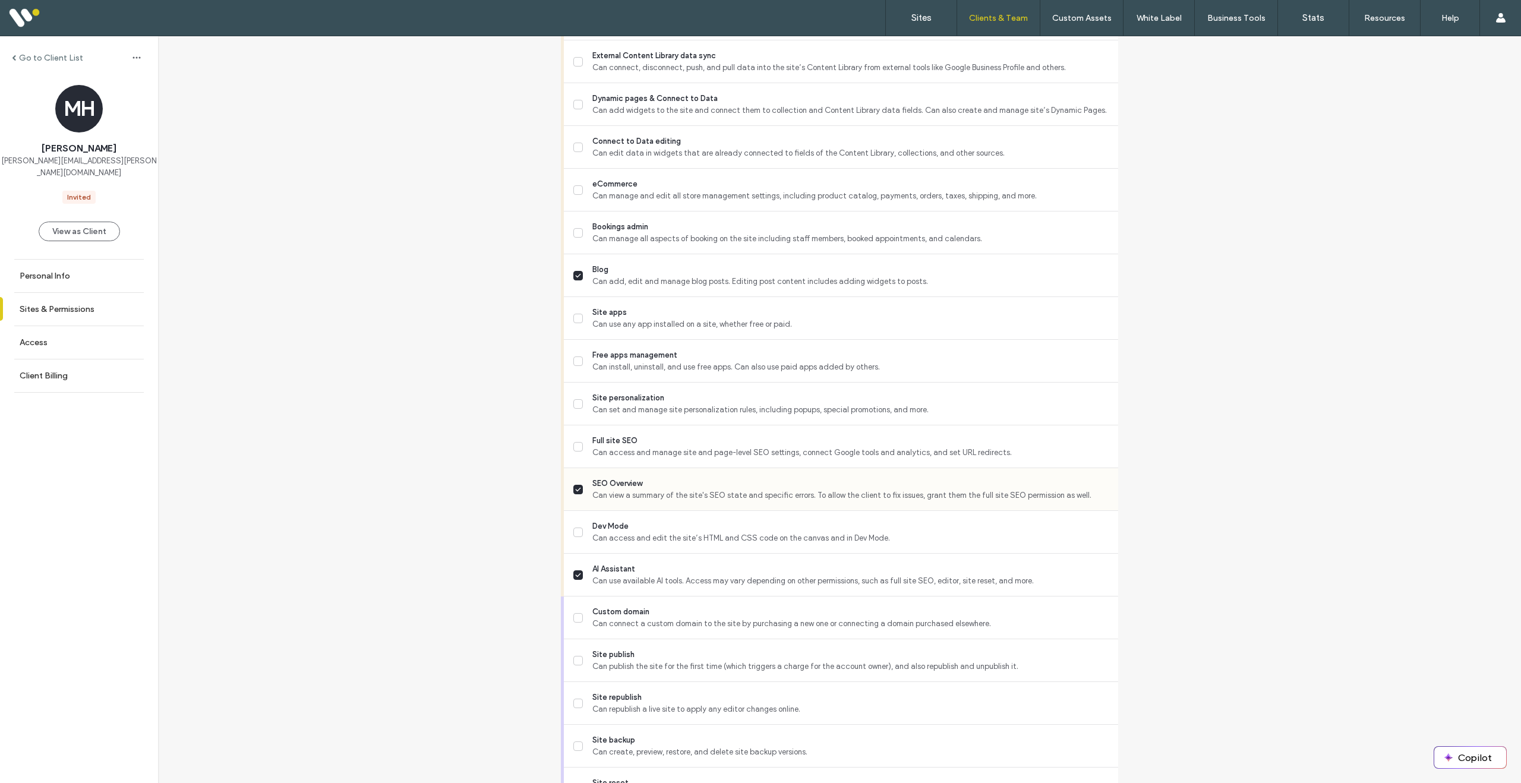
scroll to position [714, 0]
click at [636, 488] on span "SEO Overview" at bounding box center [850, 482] width 516 height 12
drag, startPoint x: 630, startPoint y: 566, endPoint x: 681, endPoint y: 574, distance: 51.7
click at [639, 569] on span "AI Assistant" at bounding box center [850, 568] width 516 height 12
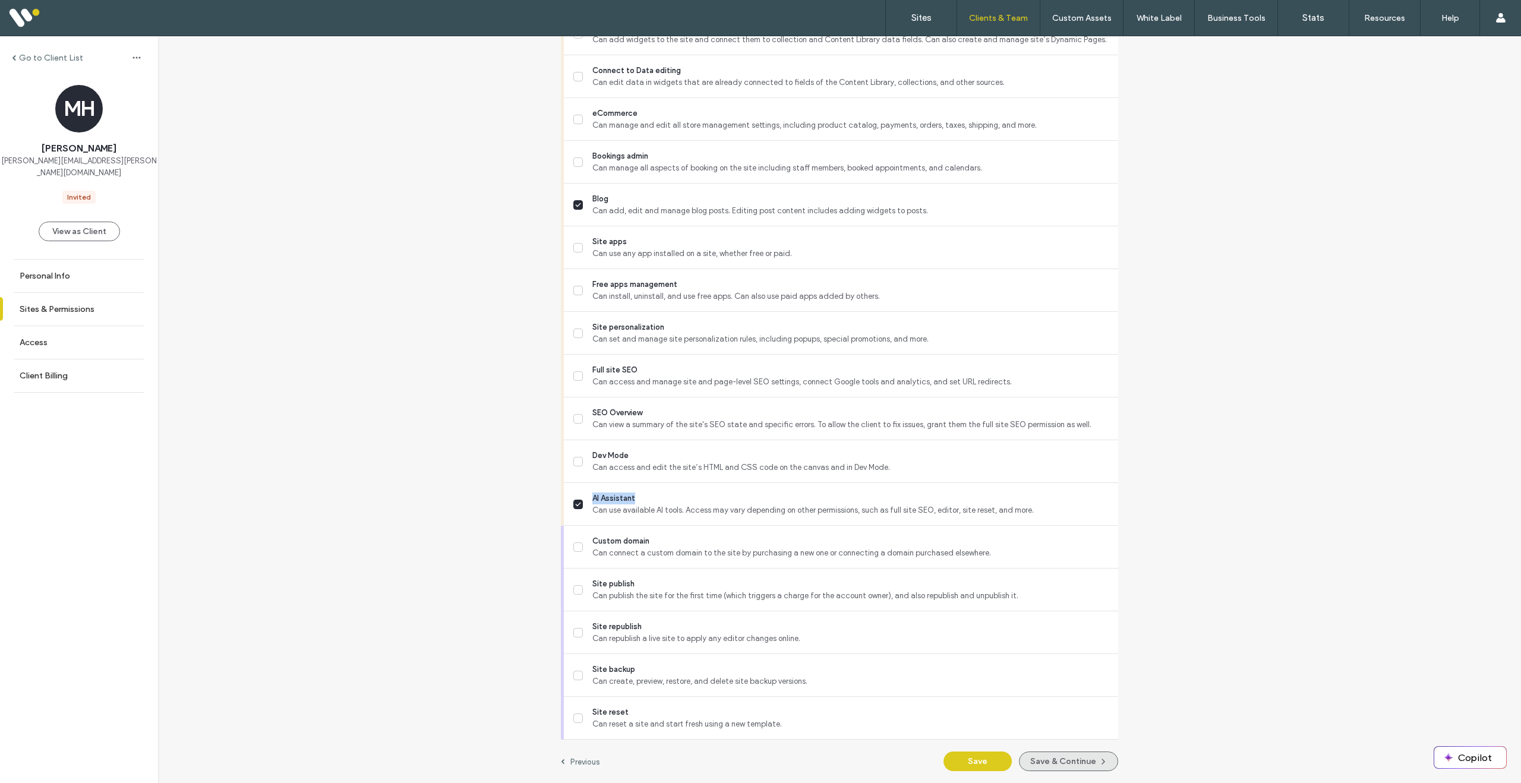
click at [1087, 759] on button "Save & Continue" at bounding box center [1068, 762] width 99 height 20
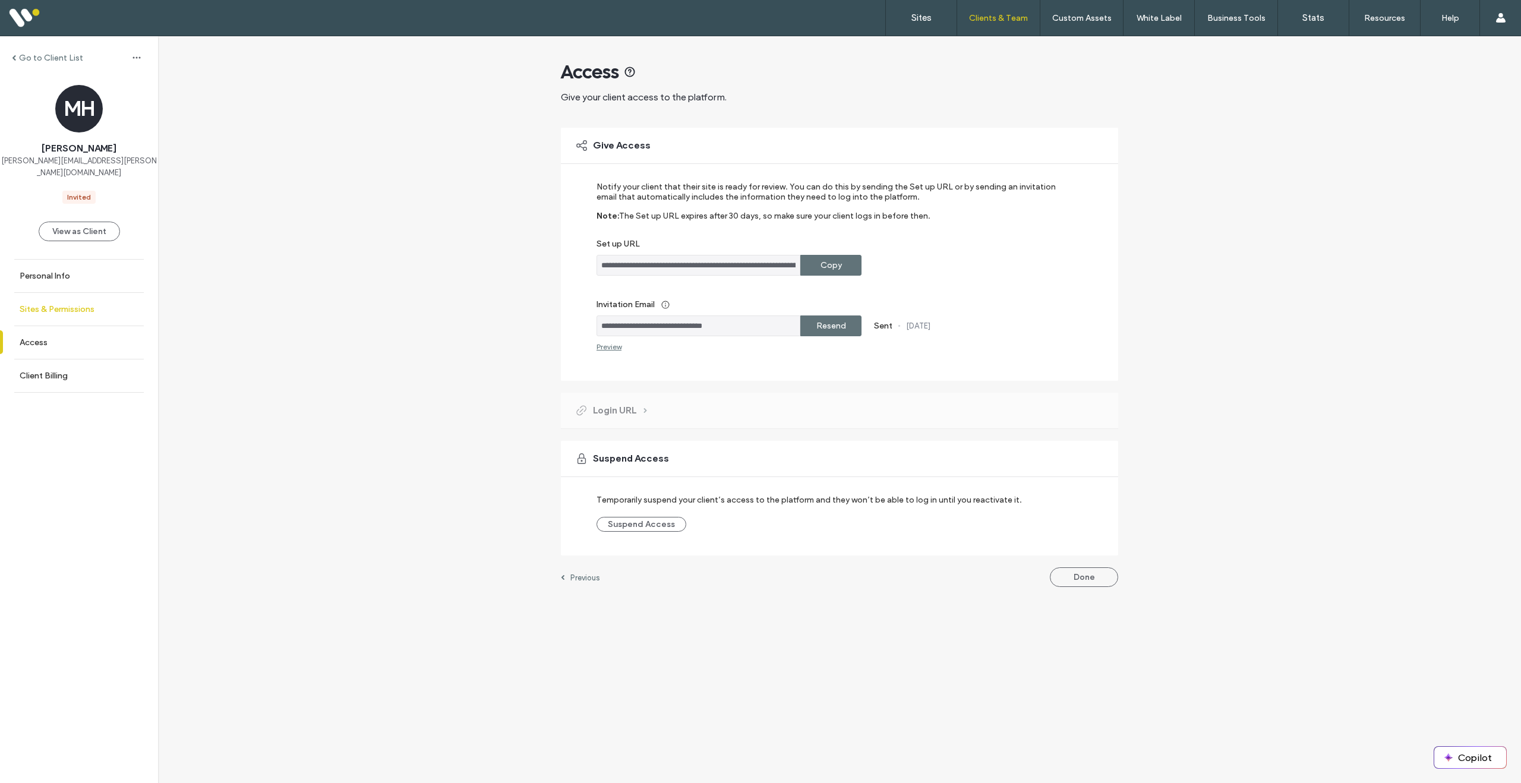
click at [60, 304] on link "Sites & Permissions" at bounding box center [79, 309] width 158 height 33
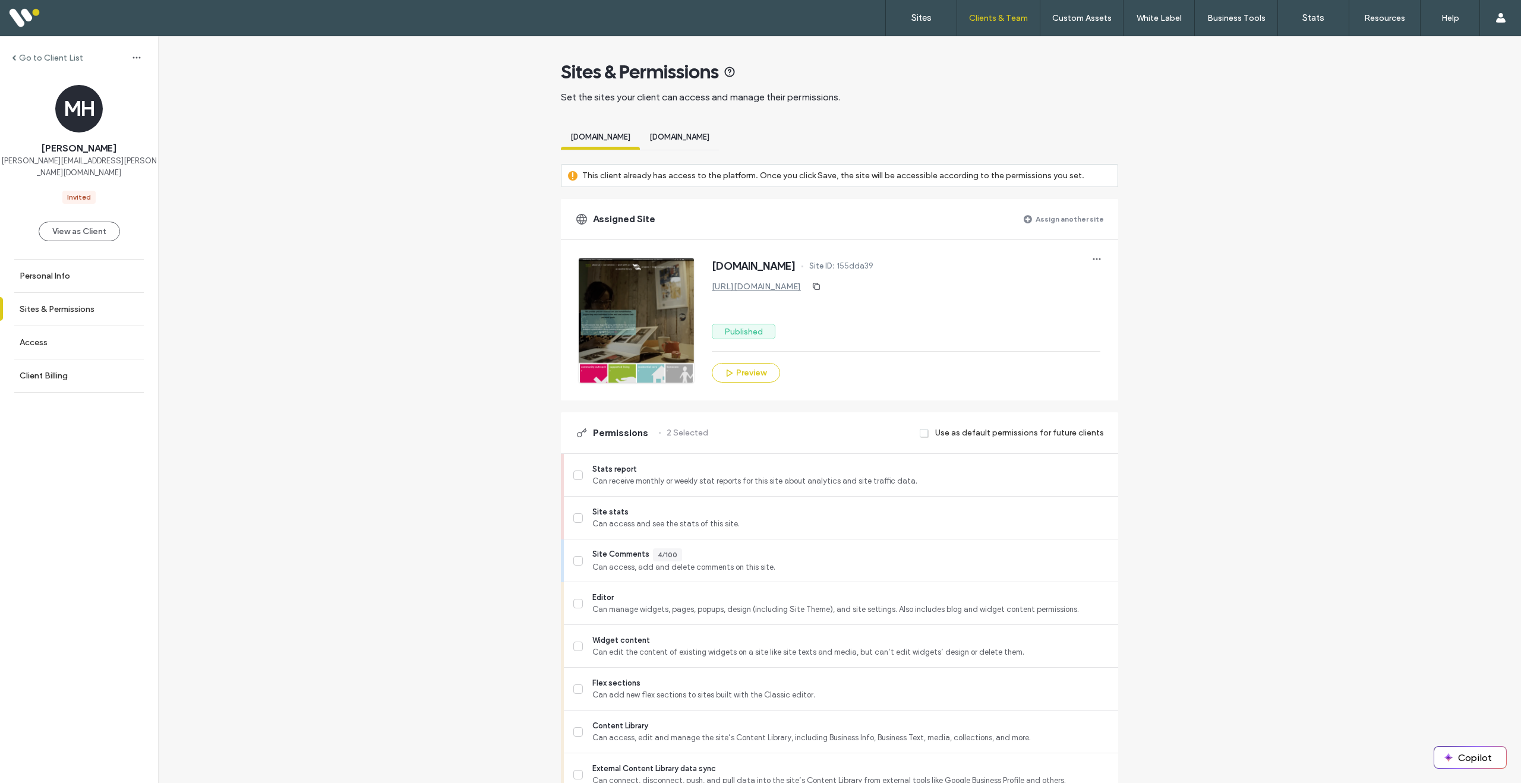
click at [719, 150] on div "[DOMAIN_NAME]" at bounding box center [679, 139] width 79 height 22
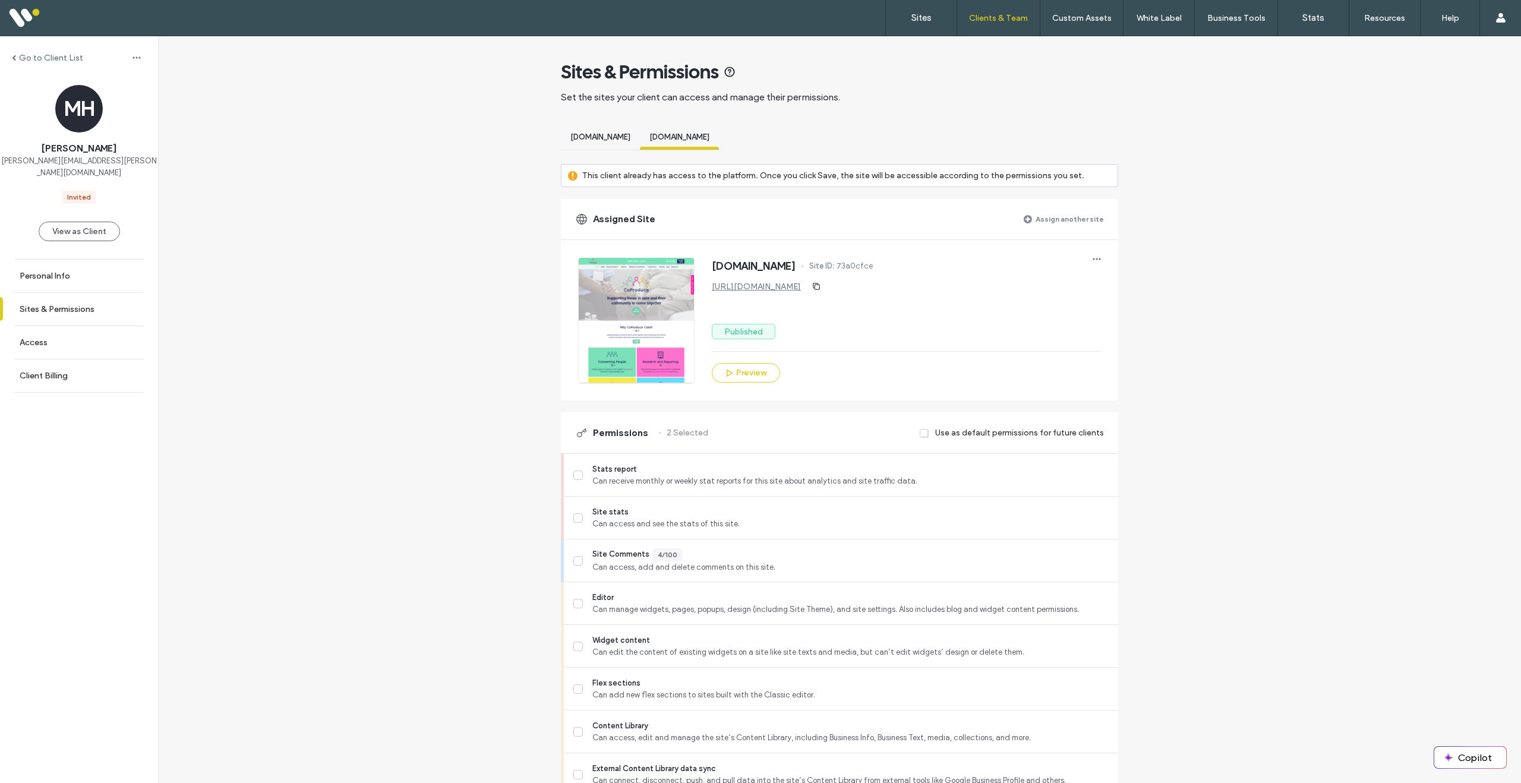
click at [640, 147] on div "[DOMAIN_NAME]" at bounding box center [600, 139] width 79 height 22
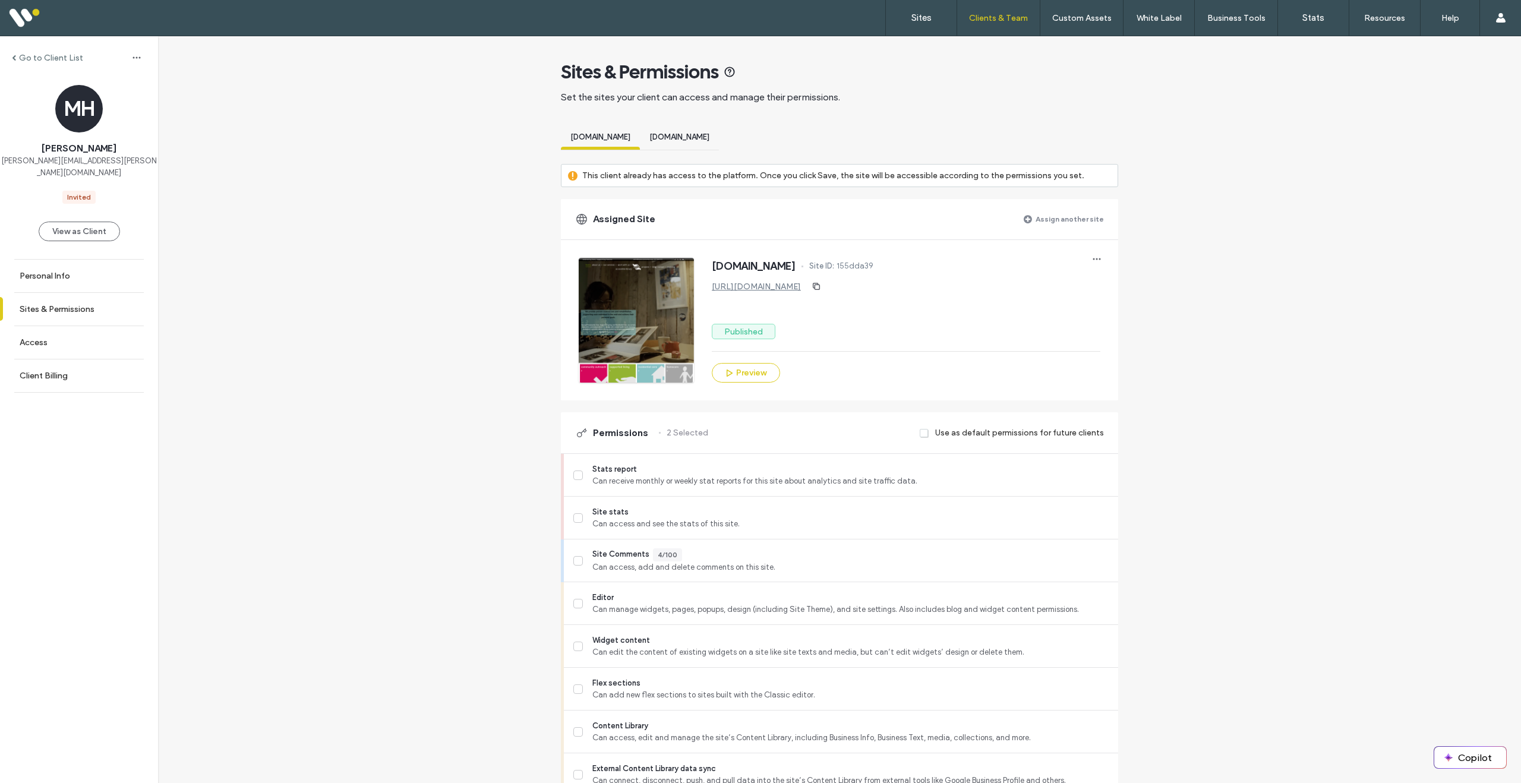
click at [719, 147] on div "[DOMAIN_NAME]" at bounding box center [679, 139] width 79 height 22
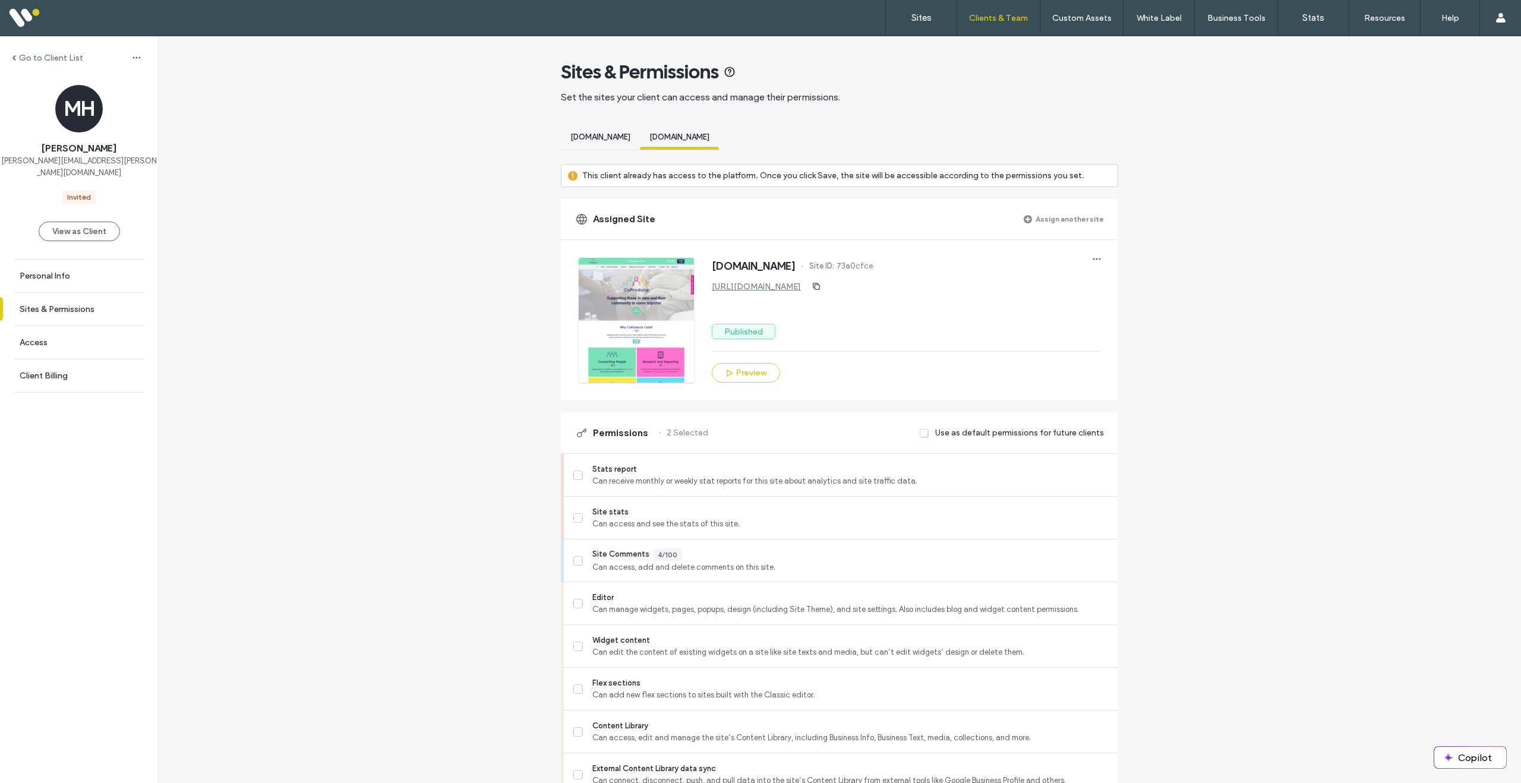
click at [630, 140] on span "[DOMAIN_NAME]" at bounding box center [600, 136] width 60 height 9
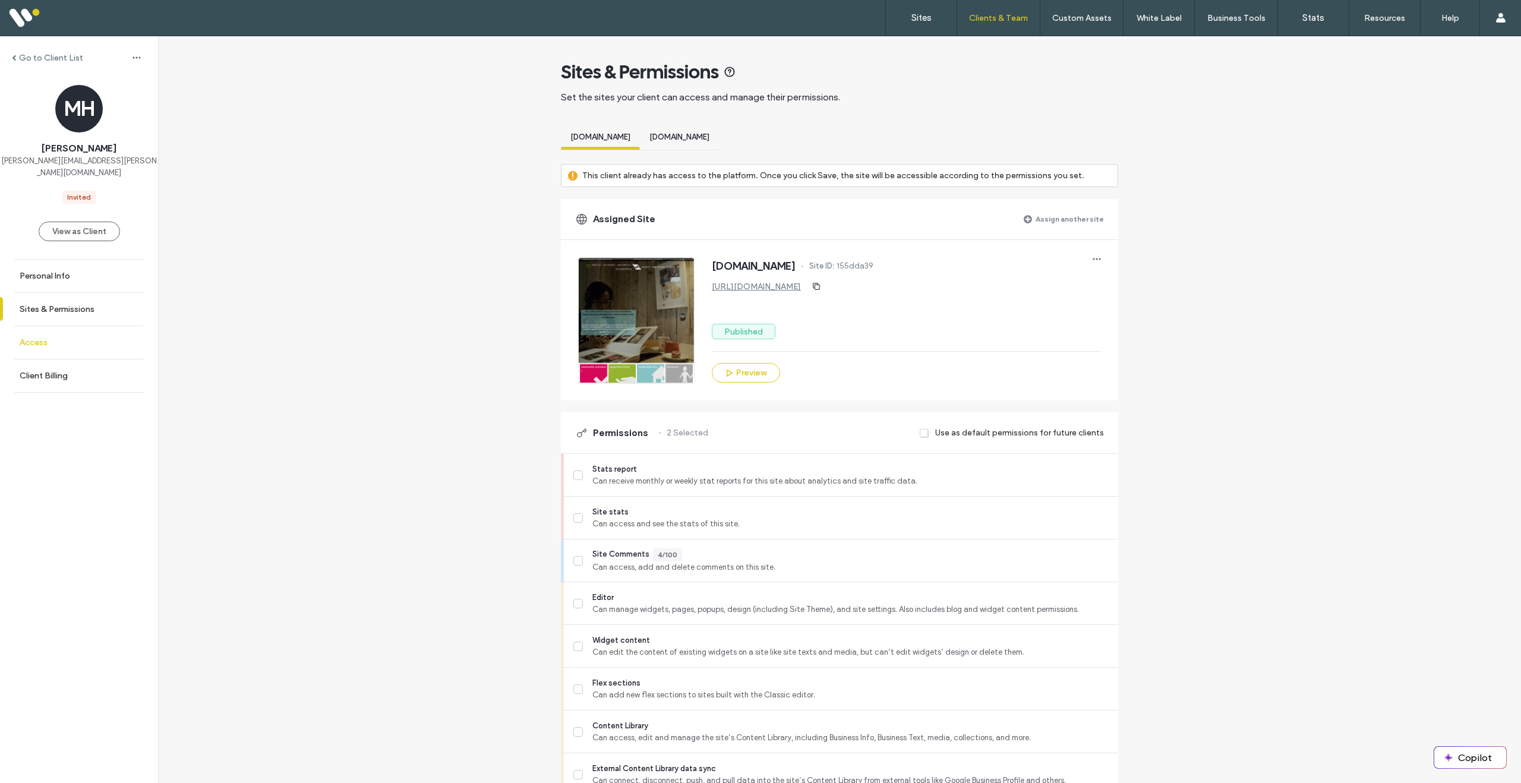
click at [50, 330] on link "Access" at bounding box center [79, 342] width 158 height 33
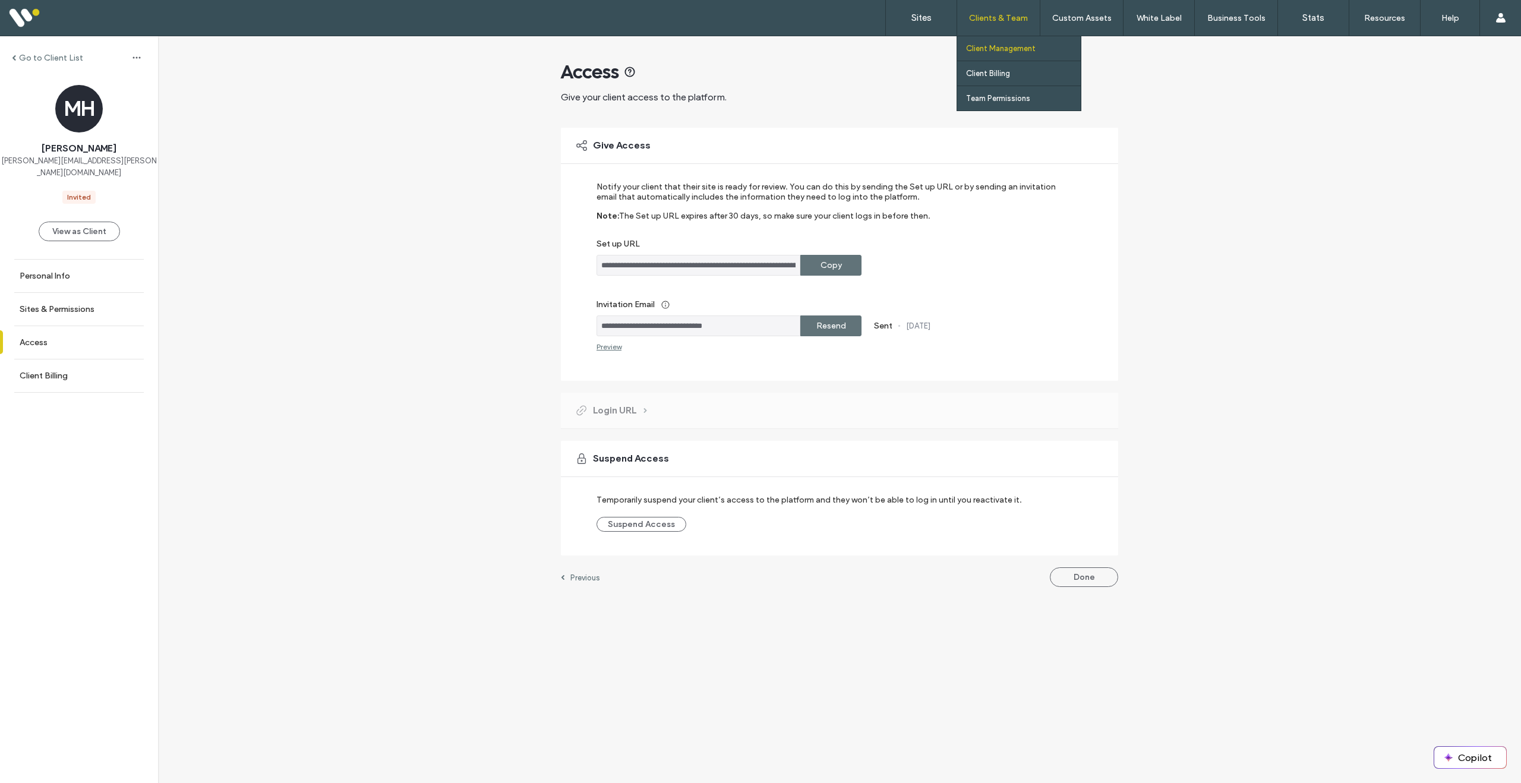
click at [996, 51] on label "Client Management" at bounding box center [1001, 48] width 70 height 9
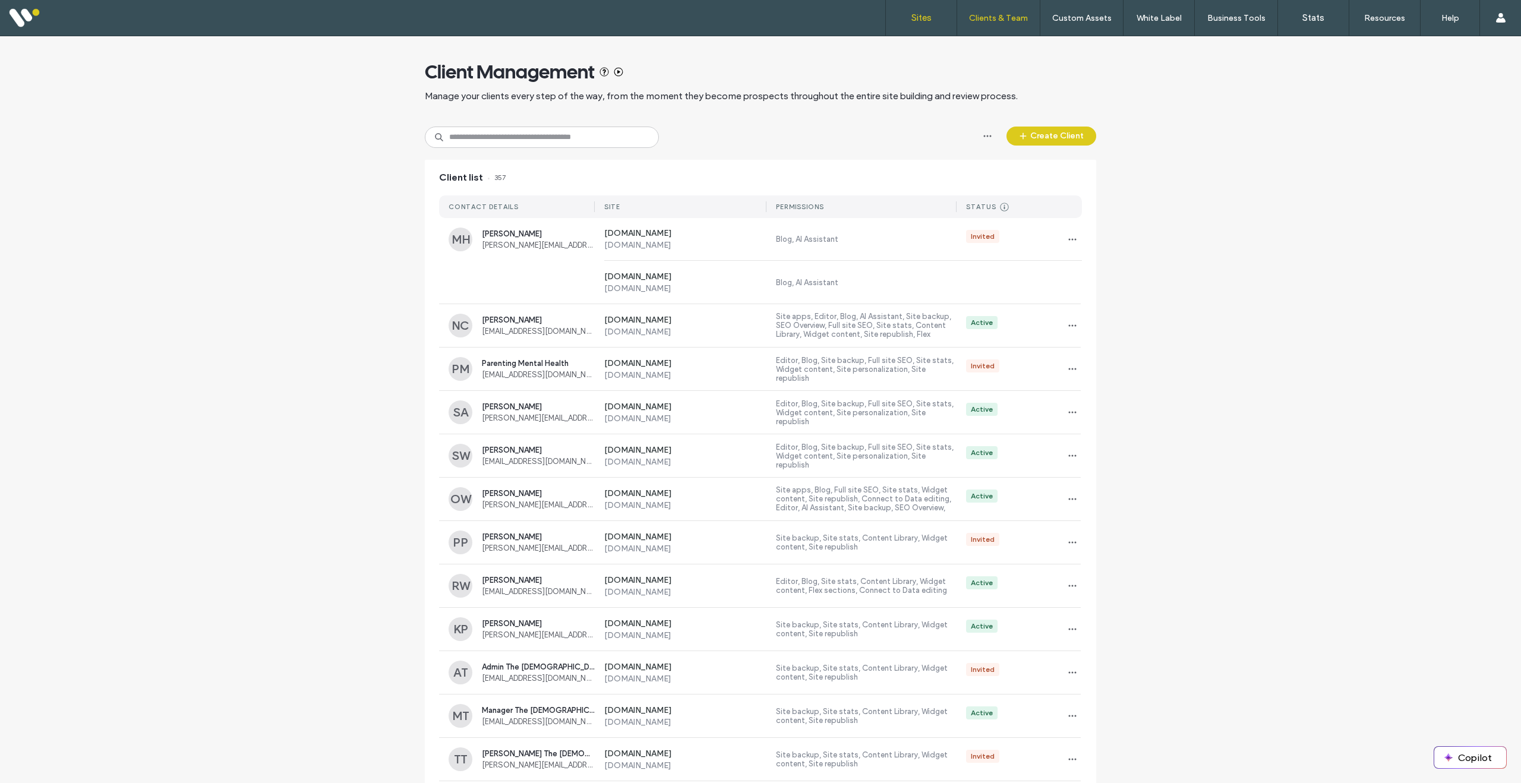
click at [920, 24] on link "Sites" at bounding box center [921, 18] width 71 height 36
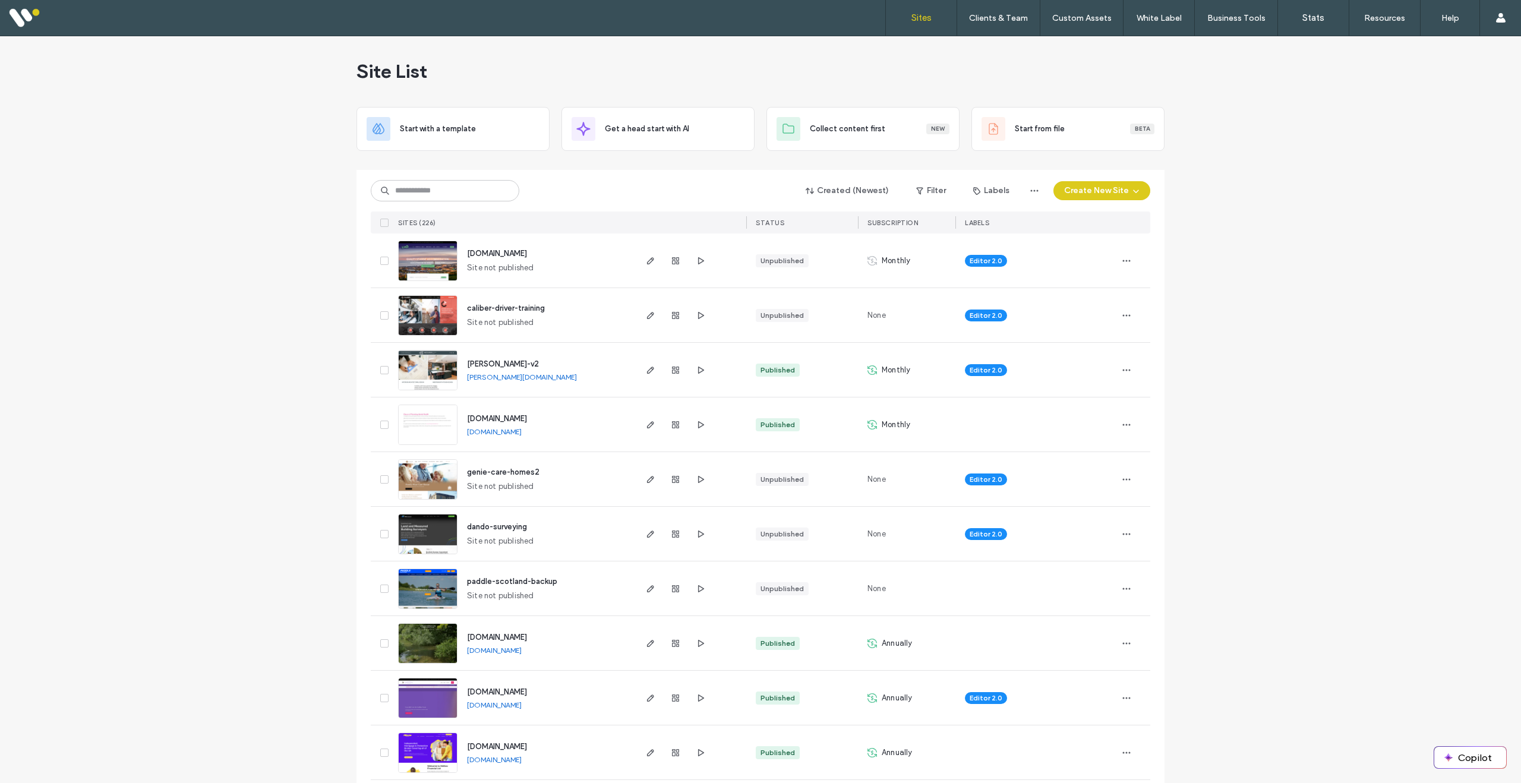
scroll to position [1, 0]
